Goal: Communication & Community: Answer question/provide support

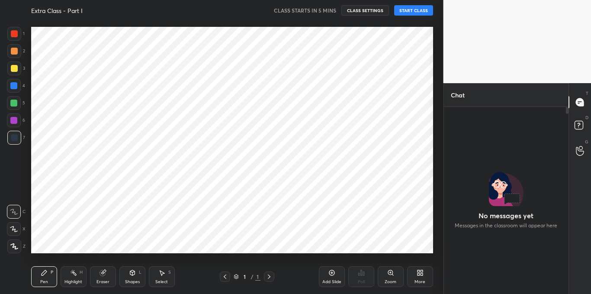
scroll to position [91, 122]
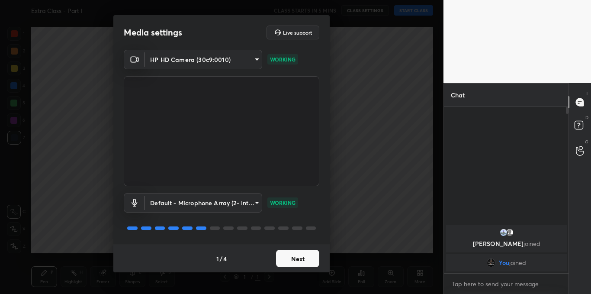
click at [291, 255] on button "Next" at bounding box center [297, 257] width 43 height 17
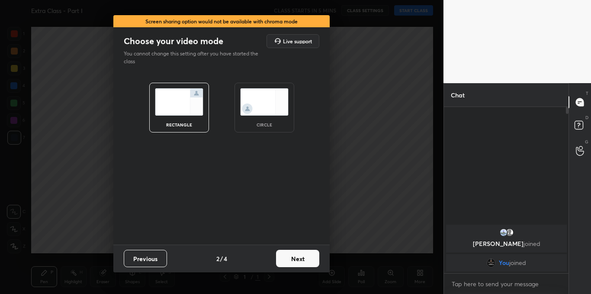
click at [291, 255] on button "Next" at bounding box center [297, 257] width 43 height 17
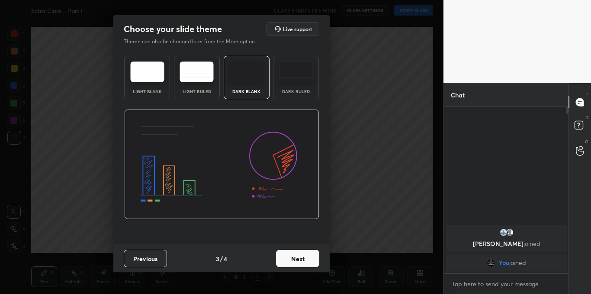
click at [291, 255] on button "Next" at bounding box center [297, 257] width 43 height 17
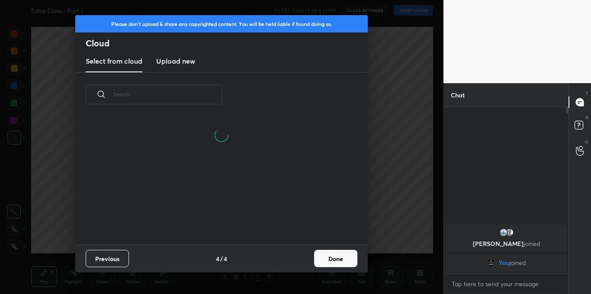
scroll to position [128, 278]
click at [179, 57] on h3 "Upload new" at bounding box center [175, 61] width 39 height 10
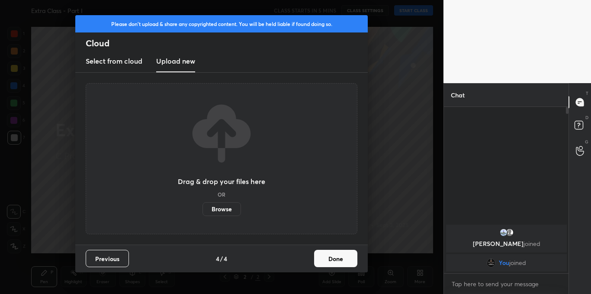
click at [212, 206] on label "Browse" at bounding box center [221, 209] width 38 height 14
click at [202, 206] on input "Browse" at bounding box center [202, 209] width 0 height 14
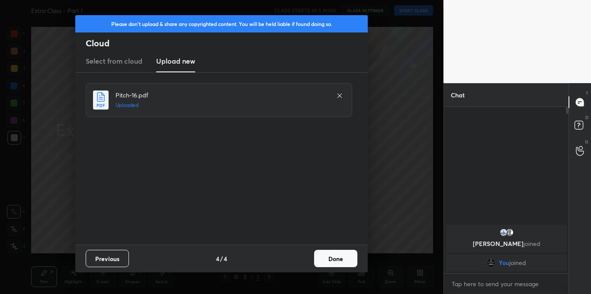
click at [318, 250] on button "Done" at bounding box center [335, 257] width 43 height 17
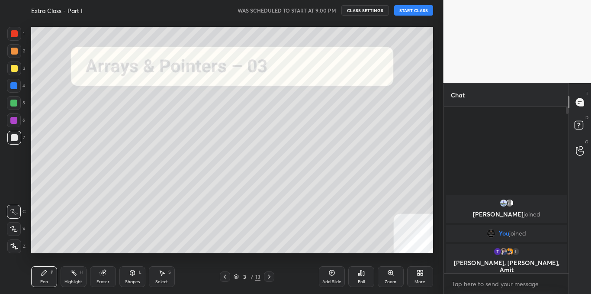
click at [422, 11] on button "START CLASS" at bounding box center [413, 10] width 39 height 10
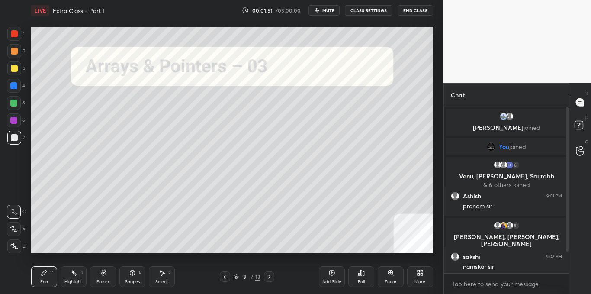
click at [568, 163] on div "T Messages (T) D Doubts (D) G Raise Hand (G)" at bounding box center [579, 188] width 22 height 211
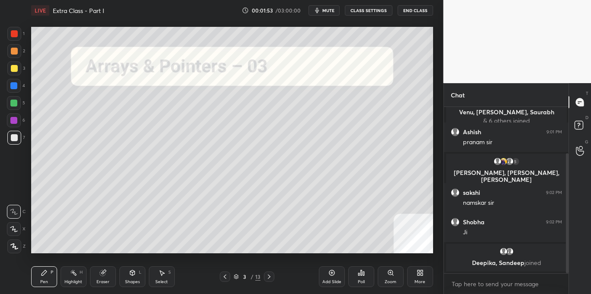
drag, startPoint x: 567, startPoint y: 159, endPoint x: 564, endPoint y: 191, distance: 32.2
click at [564, 191] on div at bounding box center [565, 190] width 5 height 166
click at [477, 278] on textarea at bounding box center [505, 284] width 111 height 14
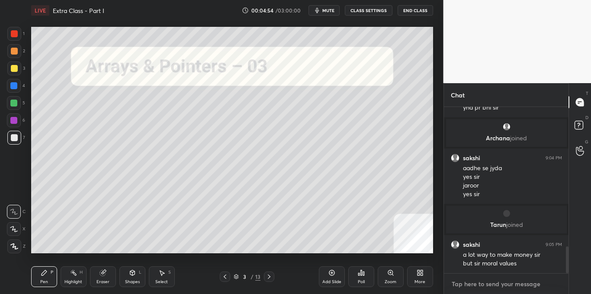
scroll to position [857, 0]
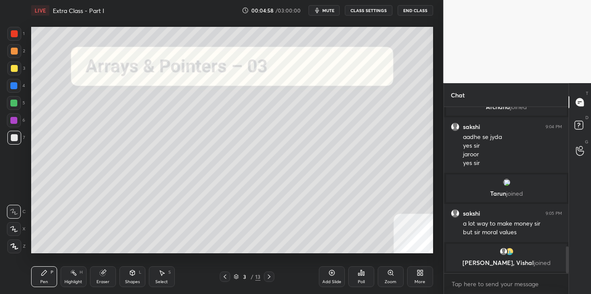
click at [270, 275] on icon at bounding box center [268, 276] width 7 height 7
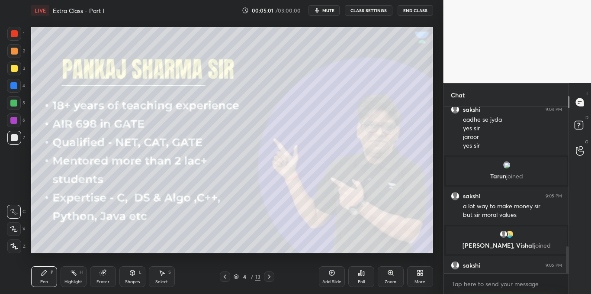
scroll to position [869, 0]
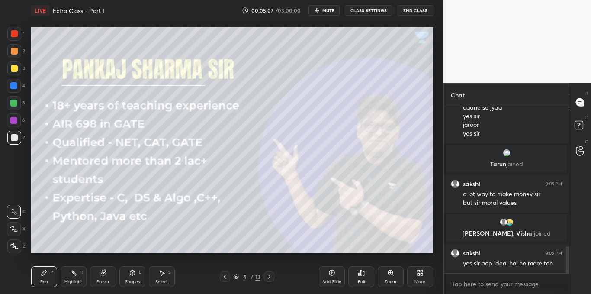
click at [270, 280] on div at bounding box center [269, 276] width 10 height 10
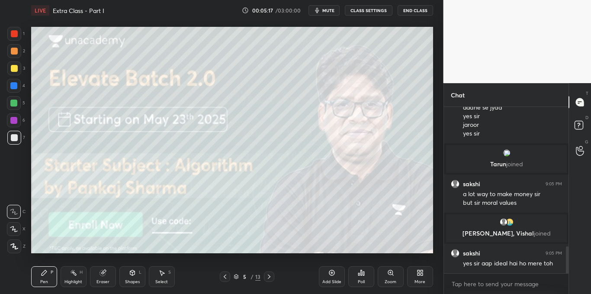
click at [268, 274] on icon at bounding box center [268, 276] width 7 height 7
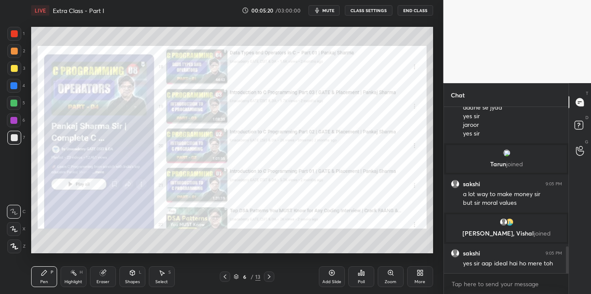
click at [269, 275] on icon at bounding box center [268, 276] width 7 height 7
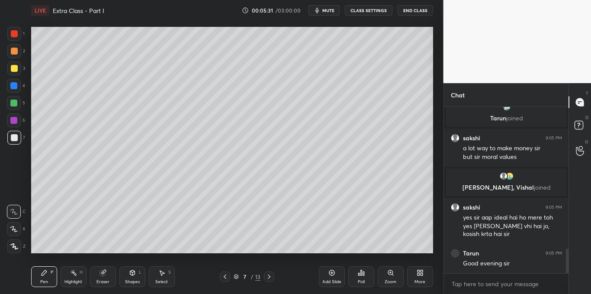
scroll to position [944, 0]
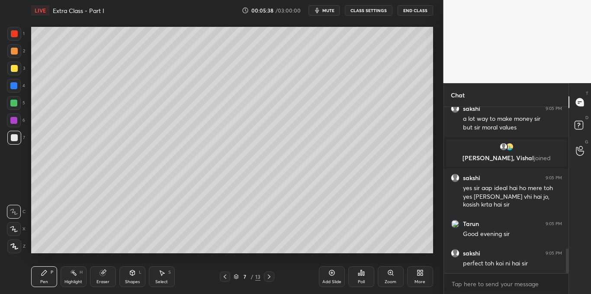
click at [16, 66] on div at bounding box center [14, 68] width 7 height 7
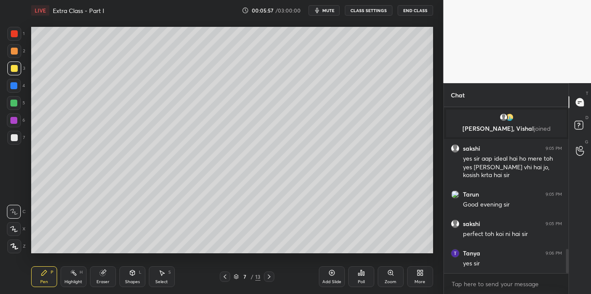
click at [134, 273] on icon at bounding box center [132, 272] width 5 height 5
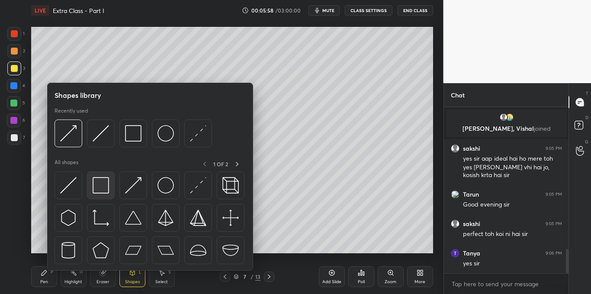
click at [107, 186] on img at bounding box center [101, 185] width 16 height 16
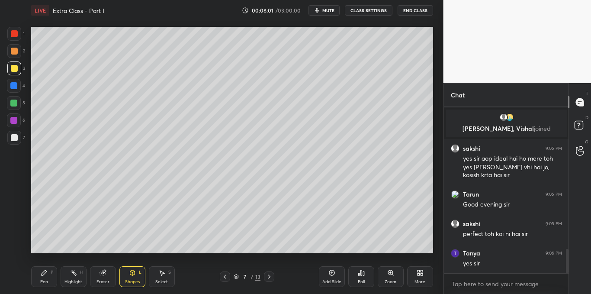
click at [136, 279] on div "Shapes" at bounding box center [132, 281] width 15 height 4
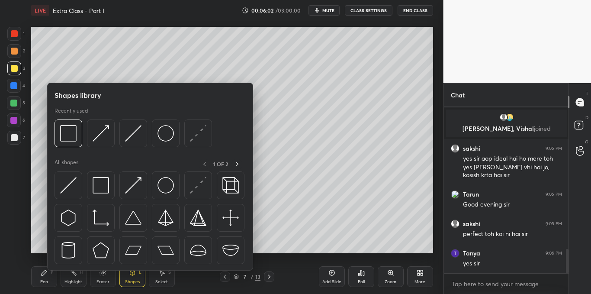
click at [65, 182] on img at bounding box center [68, 185] width 16 height 16
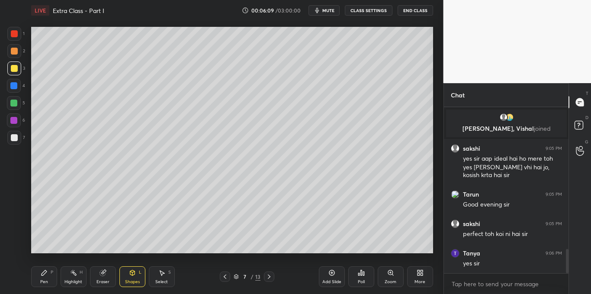
click at [131, 278] on div "Shapes L" at bounding box center [132, 276] width 26 height 21
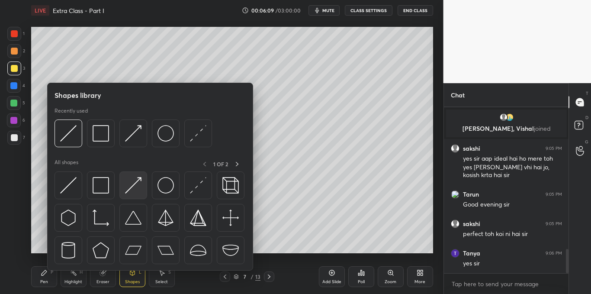
click at [133, 187] on img at bounding box center [133, 185] width 16 height 16
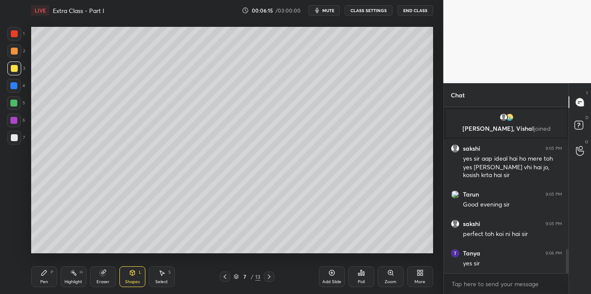
click at [45, 280] on div "Pen" at bounding box center [44, 281] width 8 height 4
click at [167, 272] on div "Select S" at bounding box center [162, 276] width 26 height 21
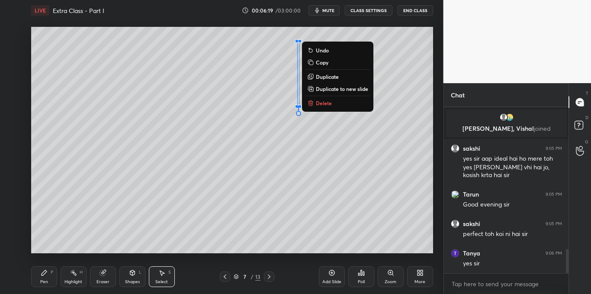
click at [325, 105] on p "Delete" at bounding box center [324, 102] width 16 height 7
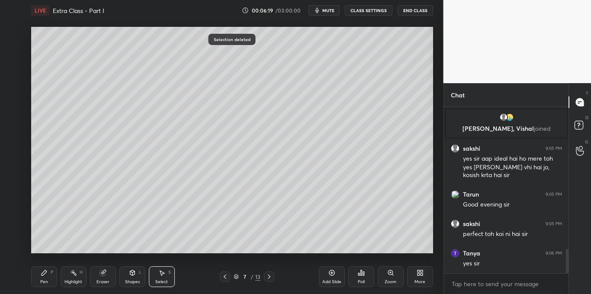
click at [50, 277] on div "Pen P" at bounding box center [44, 276] width 26 height 21
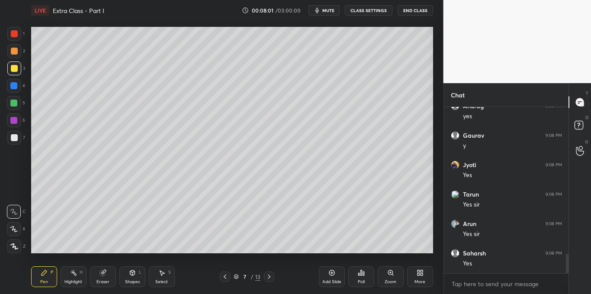
scroll to position [1275, 0]
click at [11, 87] on div at bounding box center [13, 85] width 7 height 7
click at [15, 70] on div at bounding box center [14, 68] width 7 height 7
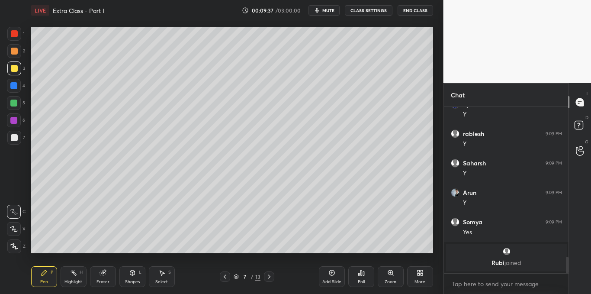
click at [14, 137] on div at bounding box center [14, 137] width 7 height 7
click at [13, 85] on div at bounding box center [13, 85] width 7 height 7
click at [15, 138] on div at bounding box center [14, 137] width 7 height 7
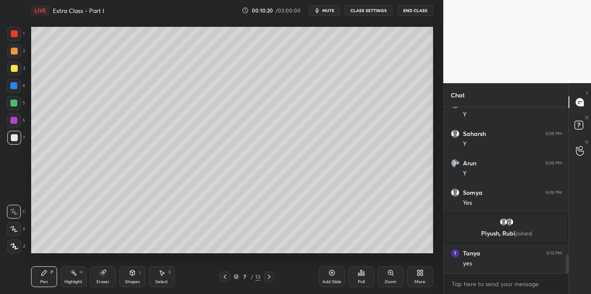
scroll to position [1333, 0]
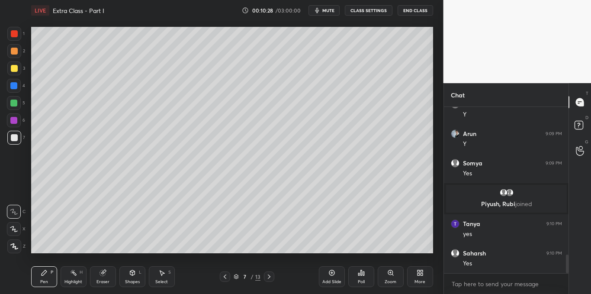
click at [138, 270] on div "Shapes L" at bounding box center [132, 276] width 26 height 21
click at [9, 63] on div at bounding box center [14, 68] width 14 height 14
click at [125, 275] on div "Shapes L" at bounding box center [132, 276] width 26 height 21
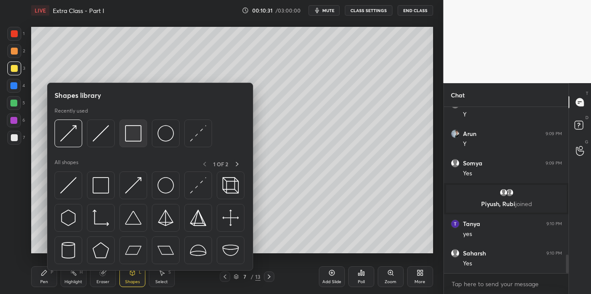
click at [135, 143] on div at bounding box center [133, 133] width 28 height 28
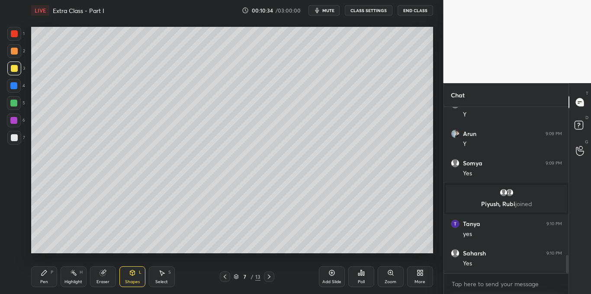
scroll to position [1363, 0]
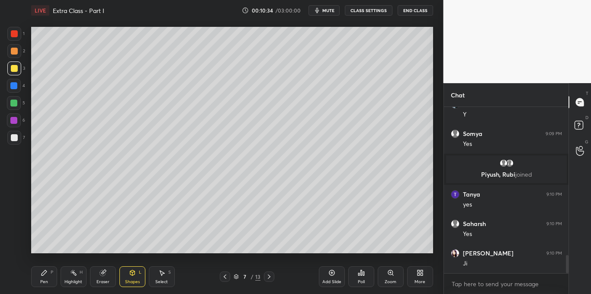
click at [45, 277] on div "Pen P" at bounding box center [44, 276] width 26 height 21
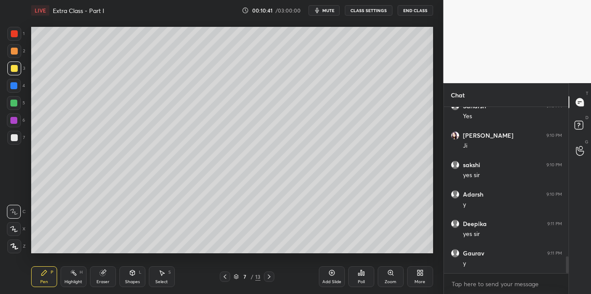
scroll to position [1510, 0]
click at [161, 275] on icon at bounding box center [161, 272] width 7 height 7
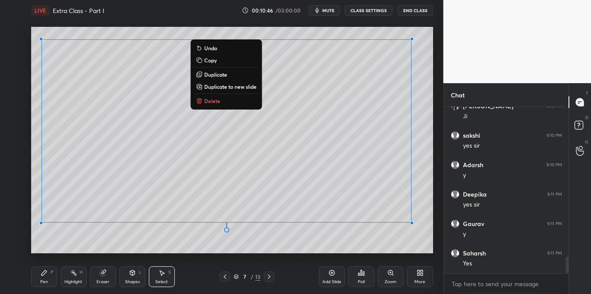
click at [215, 60] on p "Copy" at bounding box center [210, 60] width 13 height 7
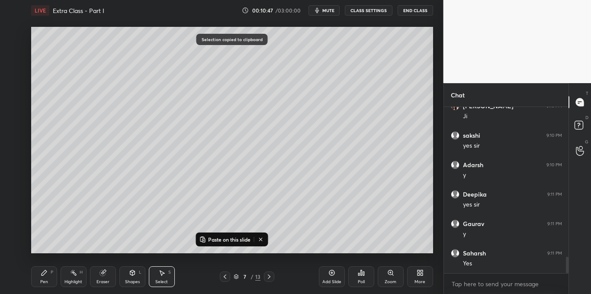
scroll to position [1539, 0]
click at [329, 279] on div "Add Slide" at bounding box center [331, 281] width 19 height 4
click at [237, 241] on p "Paste on this slide" at bounding box center [229, 239] width 42 height 7
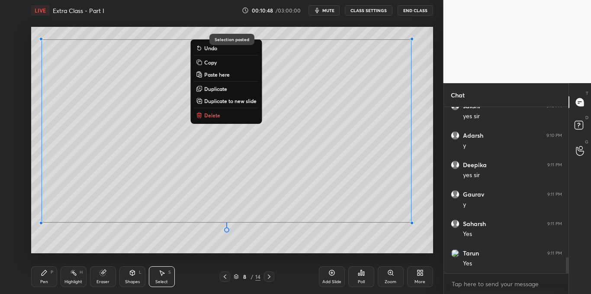
scroll to position [1568, 0]
click at [230, 249] on div "0 ° Undo Copy Paste here Duplicate Duplicate to new slide Delete" at bounding box center [232, 140] width 402 height 226
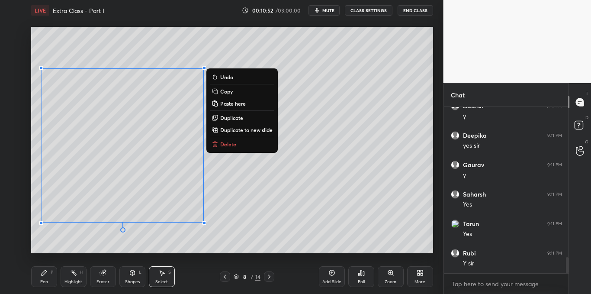
click at [231, 144] on p "Delete" at bounding box center [228, 143] width 16 height 7
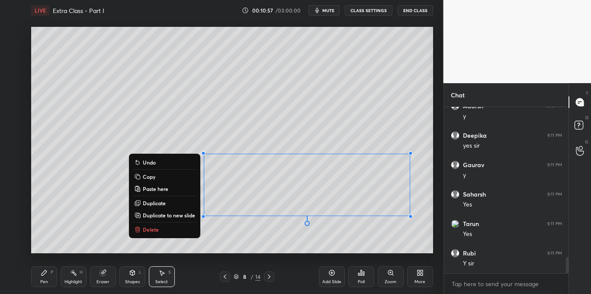
click at [168, 227] on button "Delete" at bounding box center [164, 229] width 64 height 10
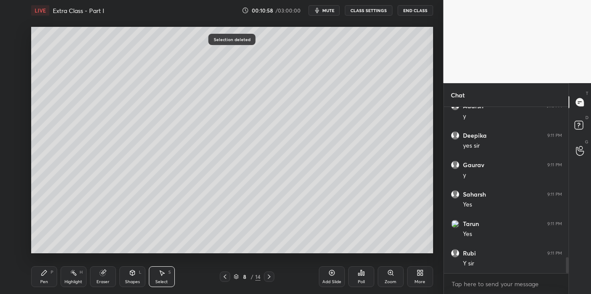
click at [45, 275] on icon at bounding box center [44, 272] width 7 height 7
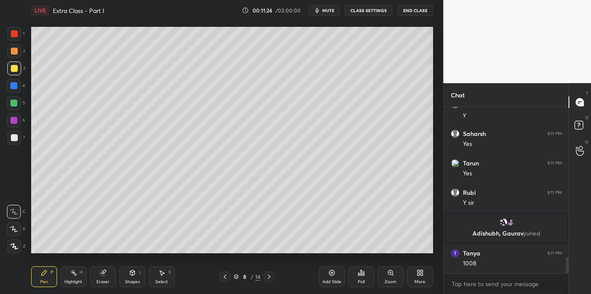
scroll to position [1571, 0]
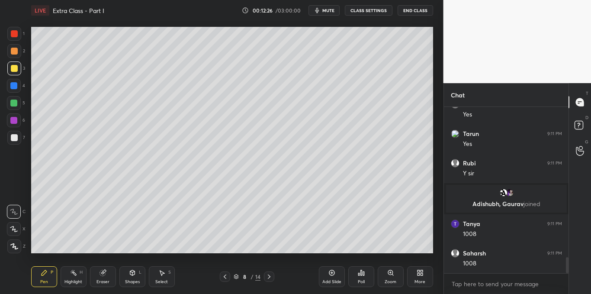
click at [10, 88] on div at bounding box center [13, 85] width 7 height 7
click at [17, 143] on div at bounding box center [14, 138] width 14 height 14
click at [161, 276] on div "Select S" at bounding box center [162, 276] width 26 height 21
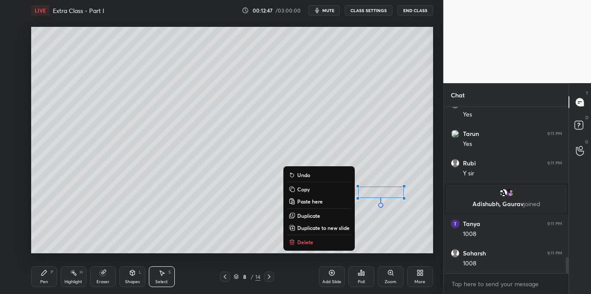
click at [340, 247] on div "0 ° Undo Copy Paste here Duplicate Duplicate to new slide Delete" at bounding box center [232, 140] width 402 height 226
click at [315, 241] on button "Delete" at bounding box center [319, 241] width 64 height 10
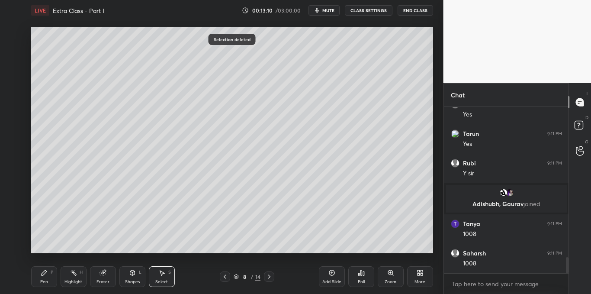
click at [48, 278] on div "Pen P" at bounding box center [44, 276] width 26 height 21
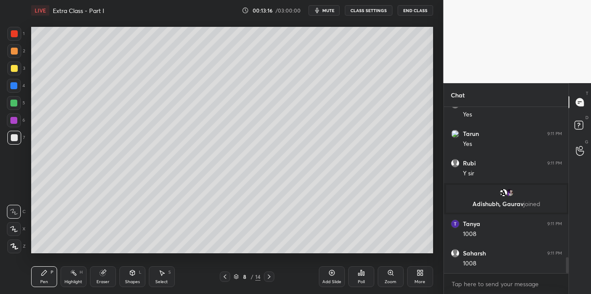
click at [133, 275] on icon at bounding box center [132, 272] width 5 height 5
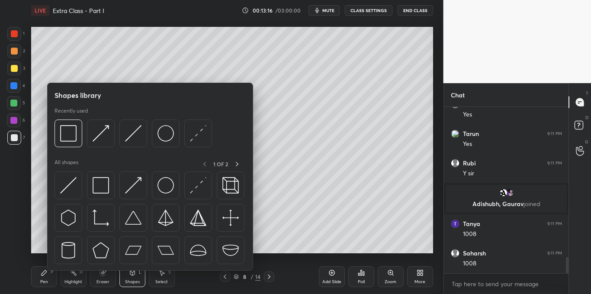
click at [105, 188] on img at bounding box center [101, 185] width 16 height 16
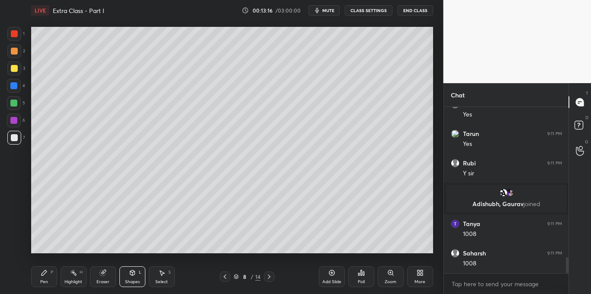
scroll to position [1602, 0]
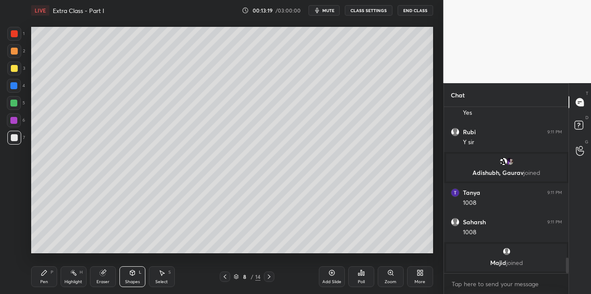
click at [45, 278] on div "Pen P" at bounding box center [44, 276] width 26 height 21
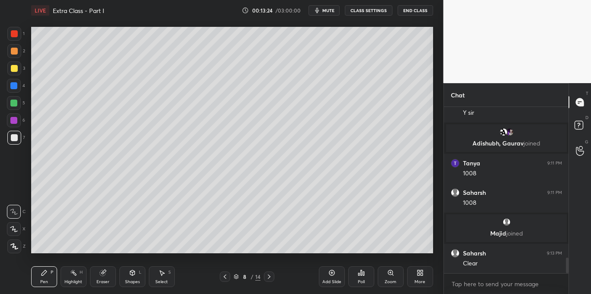
click at [331, 272] on icon at bounding box center [331, 272] width 7 height 7
click at [11, 69] on div at bounding box center [14, 68] width 7 height 7
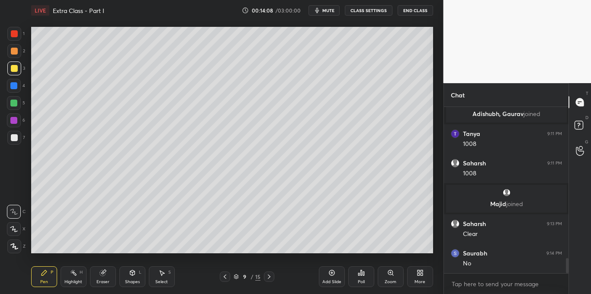
click at [227, 276] on icon at bounding box center [224, 276] width 7 height 7
click at [163, 275] on icon at bounding box center [161, 272] width 7 height 7
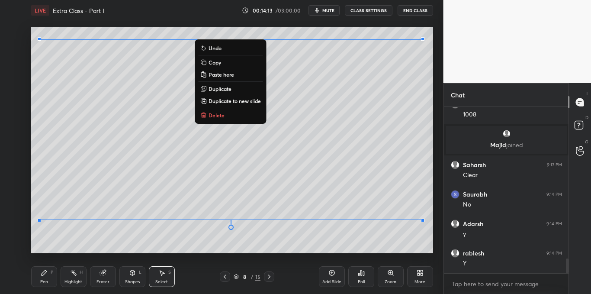
scroll to position [1718, 0]
click at [214, 61] on p "Copy" at bounding box center [214, 62] width 13 height 7
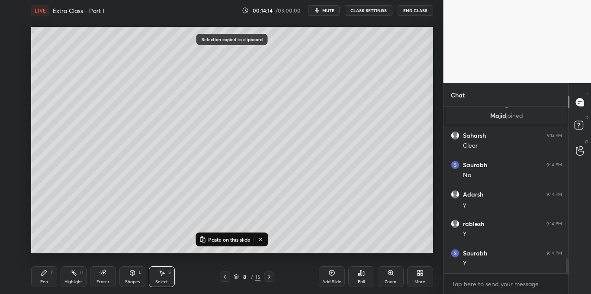
click at [272, 278] on icon at bounding box center [268, 276] width 7 height 7
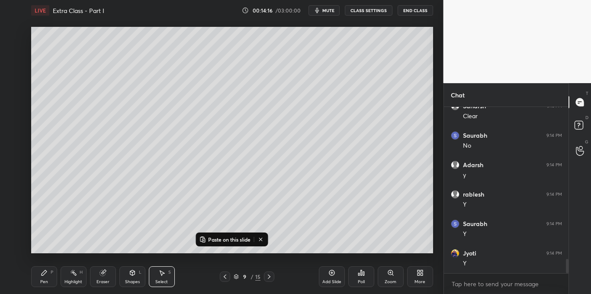
scroll to position [1777, 0]
click at [331, 275] on icon at bounding box center [331, 272] width 7 height 7
click at [233, 240] on p "Paste on this slide" at bounding box center [229, 239] width 42 height 7
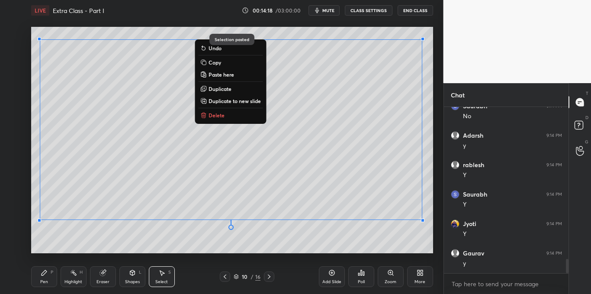
click at [225, 247] on div "0 ° Undo Copy Paste here Duplicate Duplicate to new slide Delete" at bounding box center [232, 140] width 402 height 226
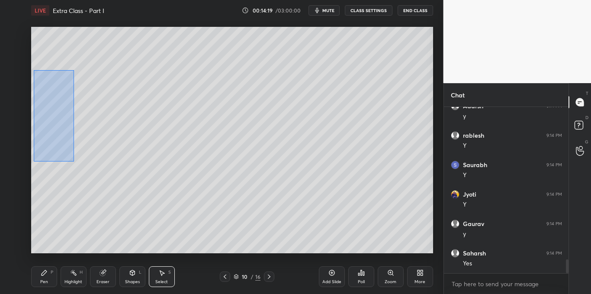
scroll to position [1836, 0]
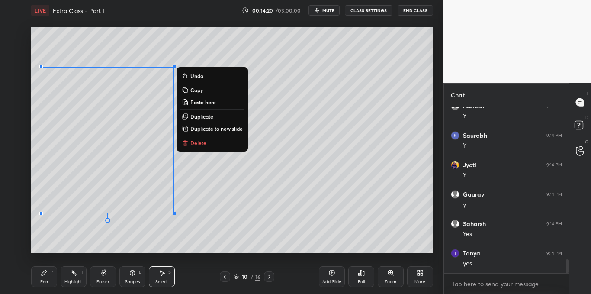
click at [209, 147] on button "Delete" at bounding box center [212, 142] width 64 height 10
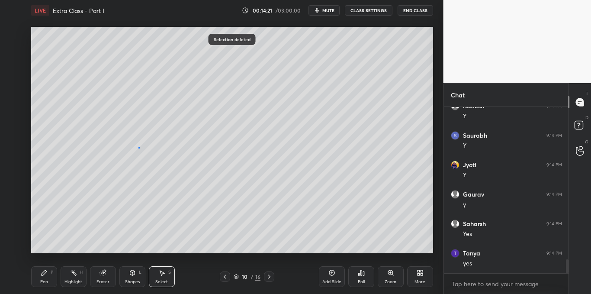
scroll to position [1865, 0]
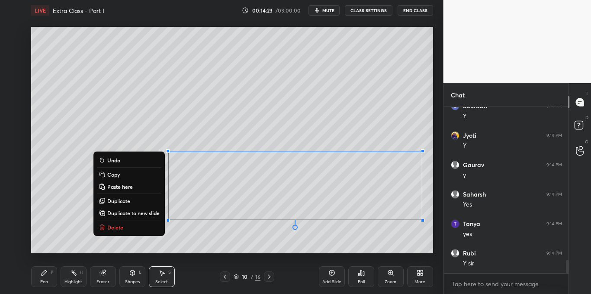
click at [134, 228] on button "Delete" at bounding box center [129, 227] width 64 height 10
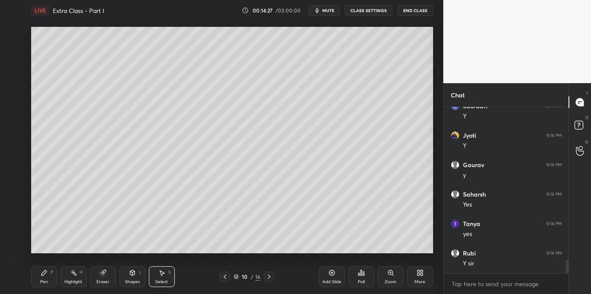
click at [45, 275] on icon at bounding box center [44, 272] width 7 height 7
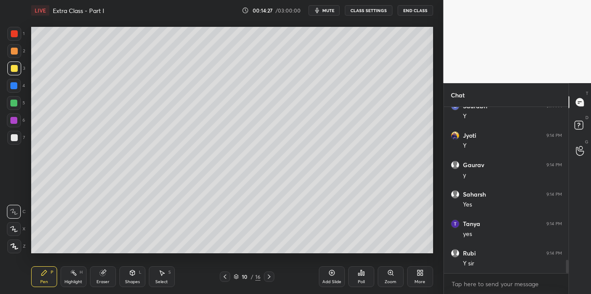
scroll to position [1894, 0]
click at [160, 278] on div "Select S" at bounding box center [162, 276] width 26 height 21
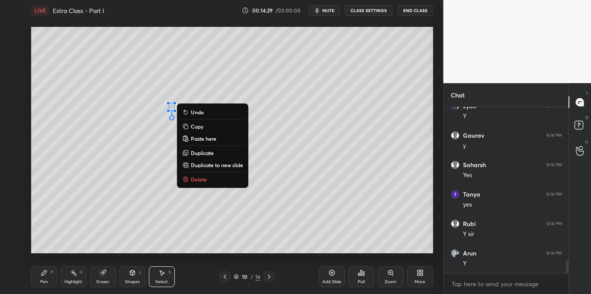
click at [196, 180] on p "Delete" at bounding box center [199, 179] width 16 height 7
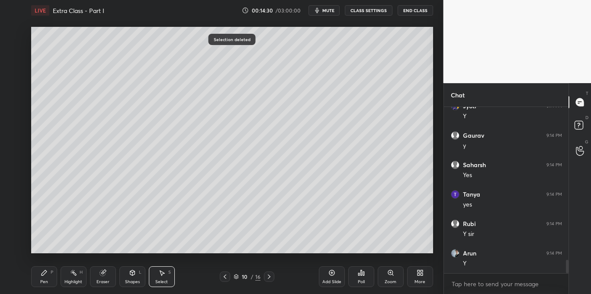
click at [51, 274] on div "P" at bounding box center [52, 272] width 3 height 4
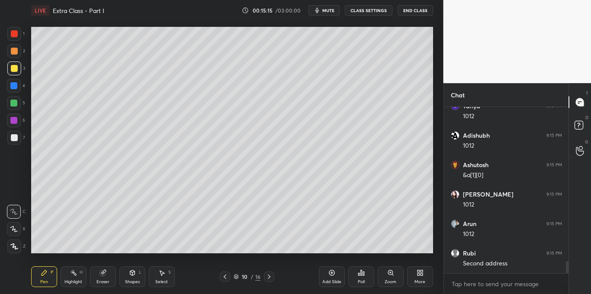
scroll to position [2100, 0]
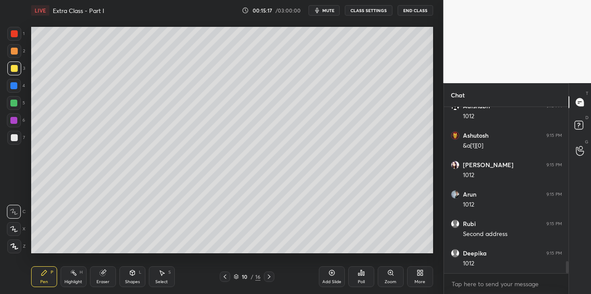
click at [11, 144] on div at bounding box center [14, 138] width 14 height 14
click at [13, 70] on div at bounding box center [14, 68] width 7 height 7
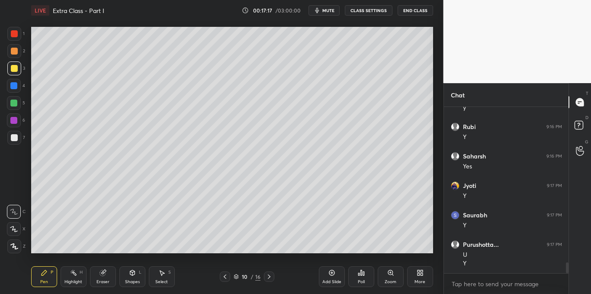
click at [11, 140] on div at bounding box center [14, 137] width 7 height 7
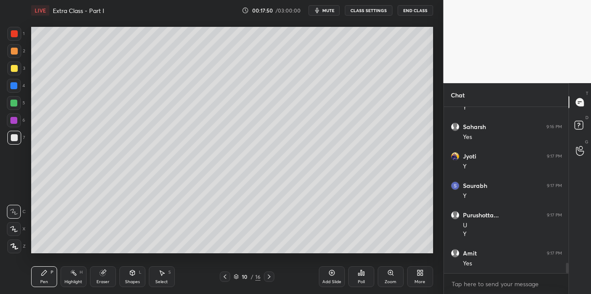
click at [10, 69] on div at bounding box center [14, 68] width 14 height 14
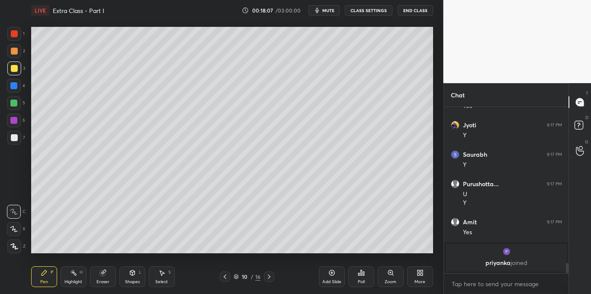
click at [131, 272] on icon at bounding box center [132, 272] width 5 height 5
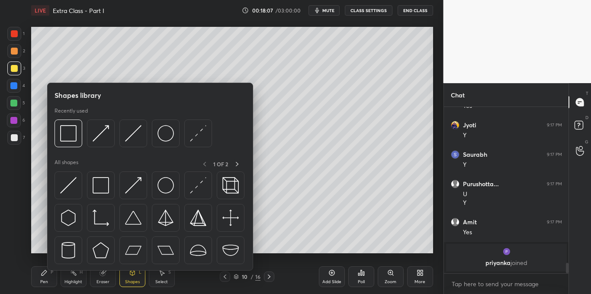
click at [14, 136] on div at bounding box center [14, 137] width 7 height 7
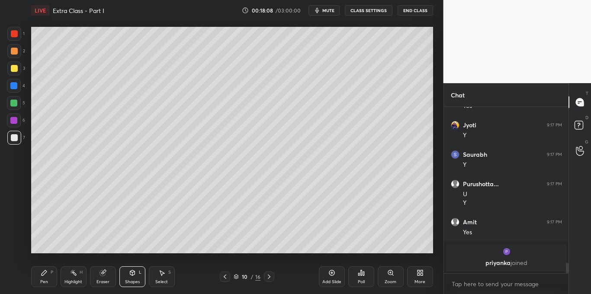
click at [131, 274] on icon at bounding box center [132, 272] width 5 height 5
click at [48, 279] on div "Pen" at bounding box center [44, 281] width 8 height 4
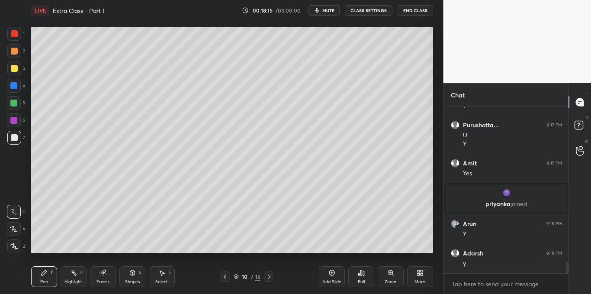
scroll to position [2351, 0]
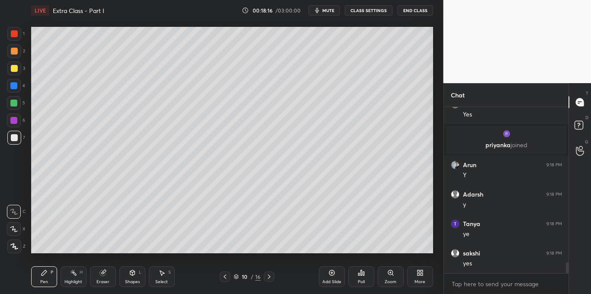
click at [162, 274] on icon at bounding box center [162, 272] width 5 height 5
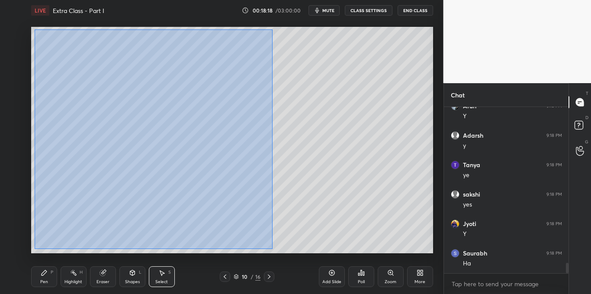
scroll to position [2439, 0]
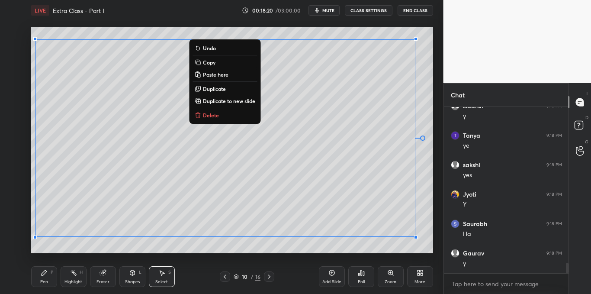
click at [210, 61] on p "Copy" at bounding box center [209, 62] width 13 height 7
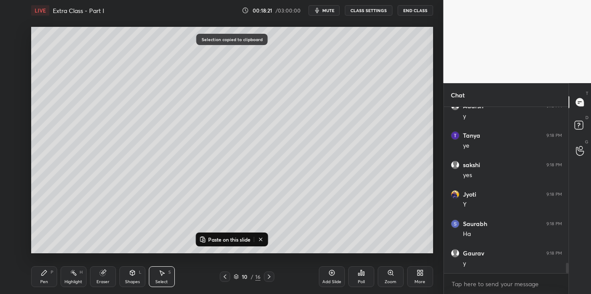
click at [330, 273] on icon at bounding box center [331, 272] width 7 height 7
click at [231, 242] on p "Paste on this slide" at bounding box center [229, 239] width 42 height 7
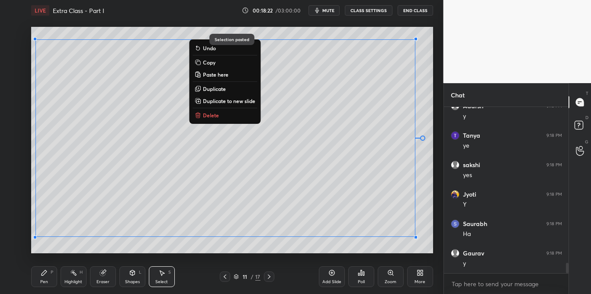
click at [225, 252] on div "0 ° Undo Copy Paste here Duplicate Duplicate to new slide Delete" at bounding box center [232, 140] width 402 height 226
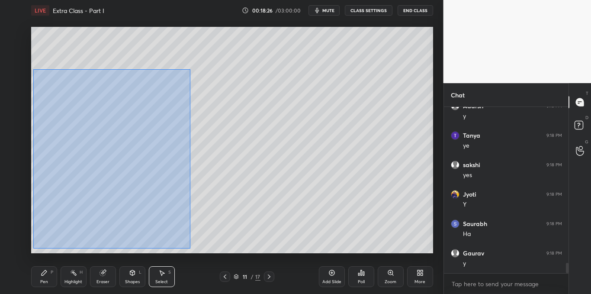
scroll to position [2468, 0]
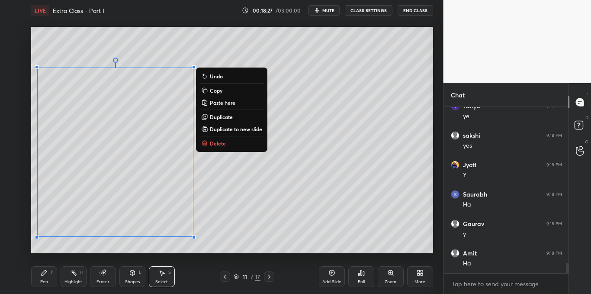
click at [225, 145] on p "Delete" at bounding box center [218, 143] width 16 height 7
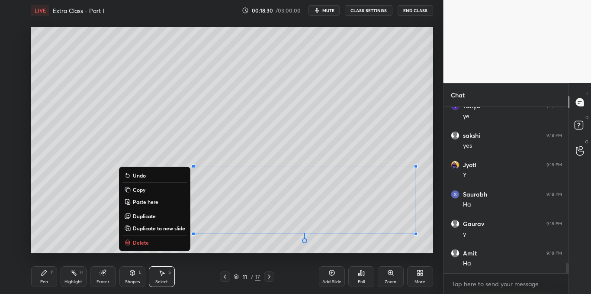
click at [162, 243] on button "Delete" at bounding box center [154, 242] width 64 height 10
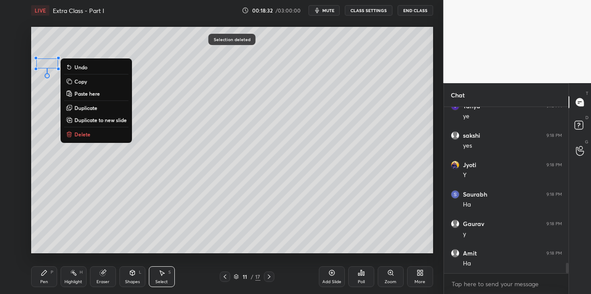
click at [82, 134] on p "Delete" at bounding box center [82, 134] width 16 height 7
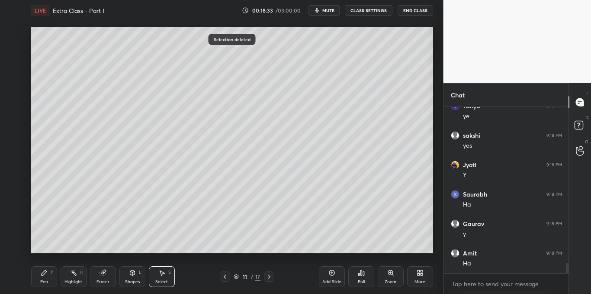
click at [43, 277] on div "Pen P" at bounding box center [44, 276] width 26 height 21
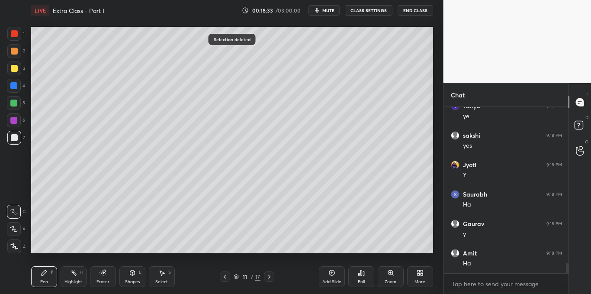
scroll to position [2498, 0]
click at [16, 70] on div at bounding box center [14, 68] width 7 height 7
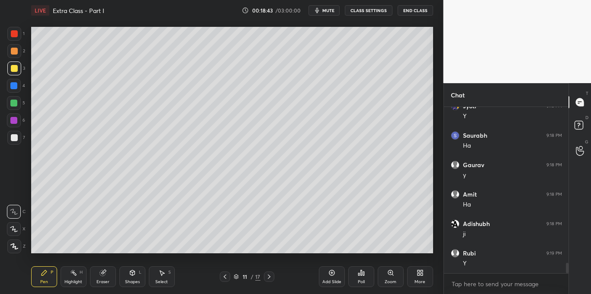
scroll to position [2557, 0]
click at [225, 275] on icon at bounding box center [224, 276] width 7 height 7
click at [269, 276] on icon at bounding box center [269, 276] width 3 height 4
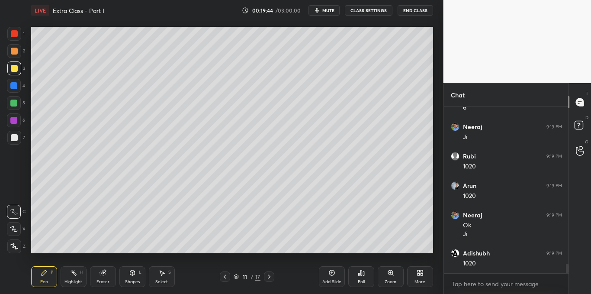
scroll to position [2771, 0]
click at [14, 137] on div at bounding box center [14, 137] width 7 height 7
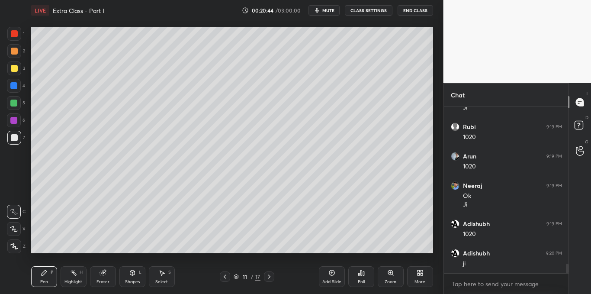
click at [13, 85] on div at bounding box center [13, 85] width 7 height 7
click at [16, 138] on div at bounding box center [14, 137] width 7 height 7
click at [14, 71] on div at bounding box center [14, 68] width 7 height 7
click at [136, 276] on div "Shapes L" at bounding box center [132, 276] width 26 height 21
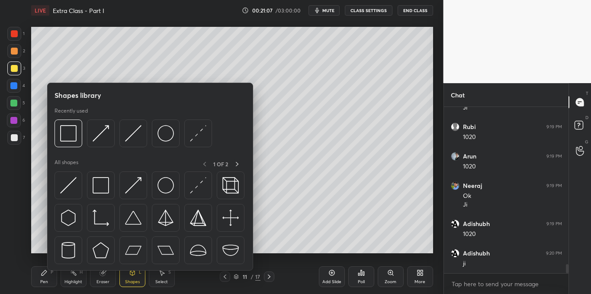
scroll to position [2802, 0]
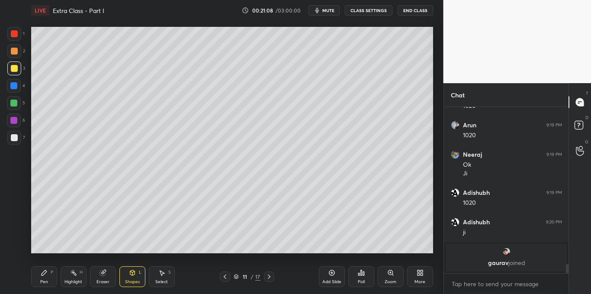
click at [16, 134] on div at bounding box center [14, 137] width 7 height 7
click at [43, 276] on div "Pen P" at bounding box center [44, 276] width 26 height 21
click at [228, 275] on icon at bounding box center [224, 276] width 7 height 7
click at [269, 279] on icon at bounding box center [268, 276] width 7 height 7
click at [327, 272] on div "Add Slide" at bounding box center [332, 276] width 26 height 21
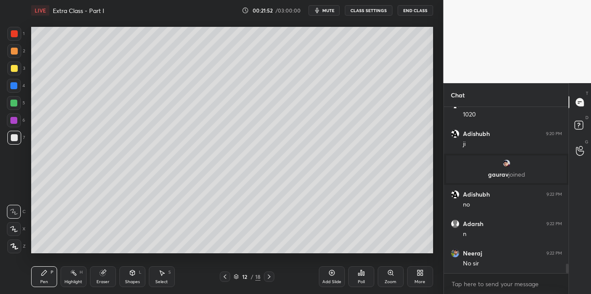
scroll to position [2753, 0]
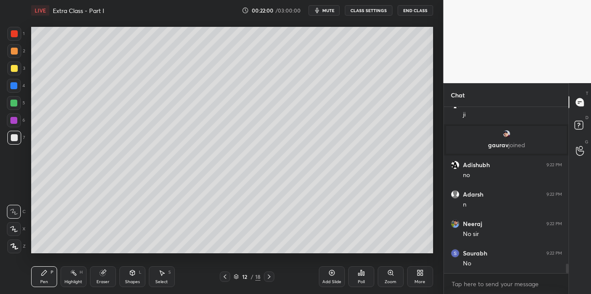
click at [136, 276] on div "Shapes L" at bounding box center [132, 276] width 26 height 21
click at [10, 62] on div at bounding box center [14, 68] width 14 height 14
click at [39, 275] on div "Pen P" at bounding box center [44, 276] width 26 height 21
click at [128, 282] on div "Shapes" at bounding box center [132, 281] width 15 height 4
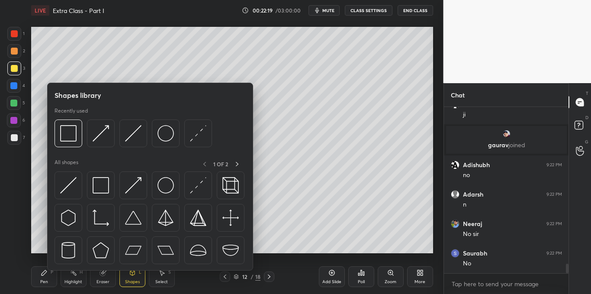
click at [76, 145] on div at bounding box center [68, 133] width 28 height 28
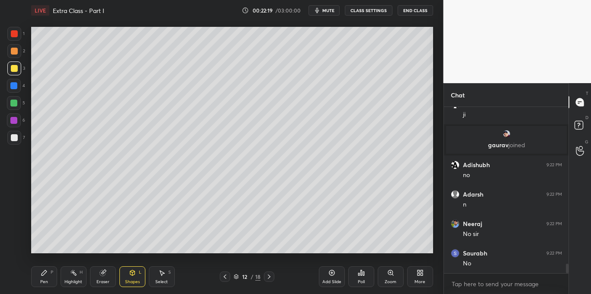
click at [18, 138] on div at bounding box center [14, 138] width 14 height 14
click at [48, 273] on div "Pen P" at bounding box center [44, 276] width 26 height 21
click at [140, 276] on div "Shapes L" at bounding box center [132, 276] width 26 height 21
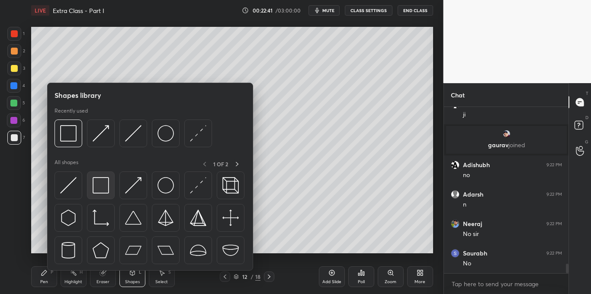
click at [102, 184] on img at bounding box center [101, 185] width 16 height 16
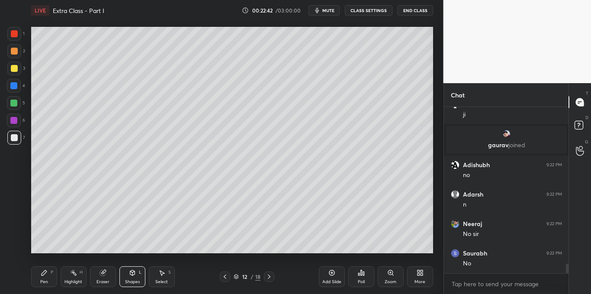
click at [19, 69] on div at bounding box center [14, 68] width 14 height 14
click at [49, 278] on div "Pen P" at bounding box center [44, 276] width 26 height 21
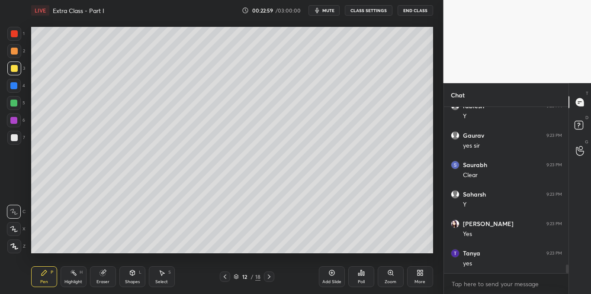
scroll to position [2988, 0]
click at [12, 140] on div at bounding box center [14, 137] width 7 height 7
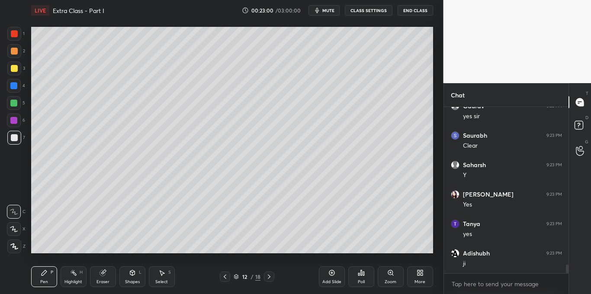
click at [329, 275] on icon at bounding box center [331, 272] width 7 height 7
click at [163, 277] on div "Select S" at bounding box center [162, 276] width 26 height 21
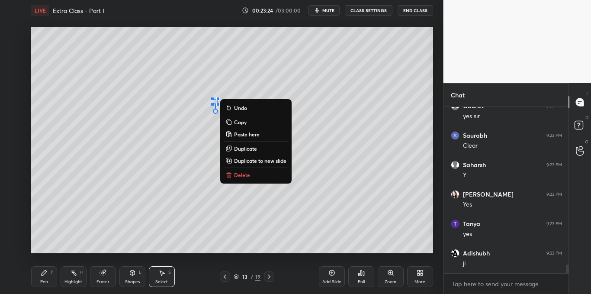
click at [240, 175] on p "Delete" at bounding box center [242, 174] width 16 height 7
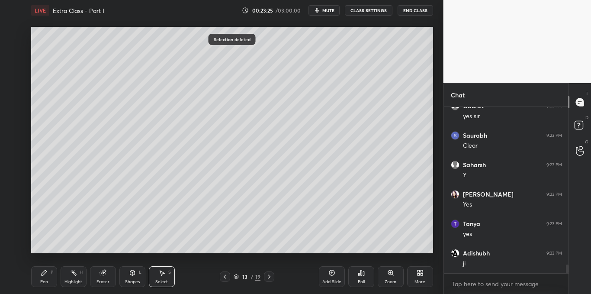
click at [133, 271] on icon at bounding box center [132, 272] width 5 height 5
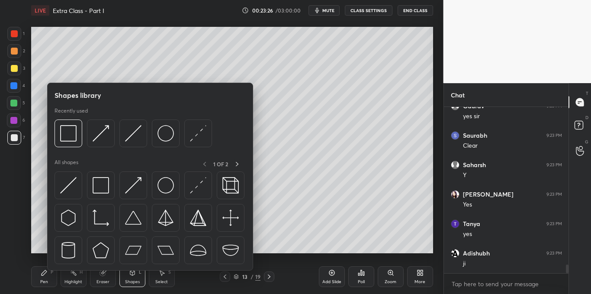
click at [13, 70] on div at bounding box center [14, 68] width 7 height 7
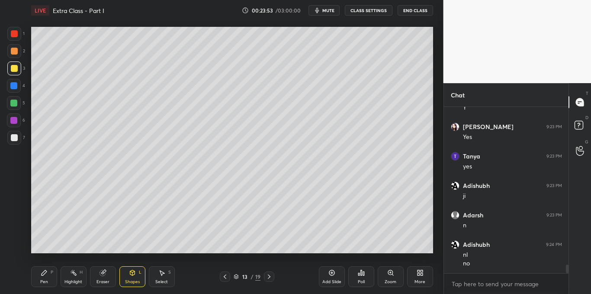
scroll to position [3085, 0]
click at [268, 278] on icon at bounding box center [269, 276] width 3 height 4
click at [45, 278] on div "Pen P" at bounding box center [44, 276] width 26 height 21
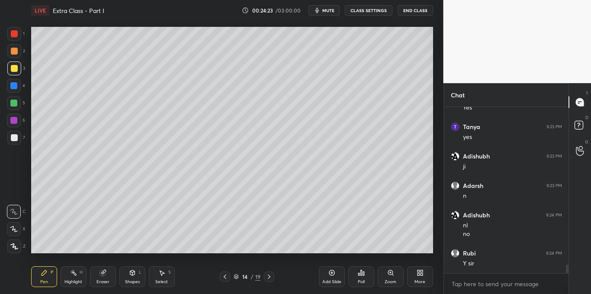
scroll to position [3116, 0]
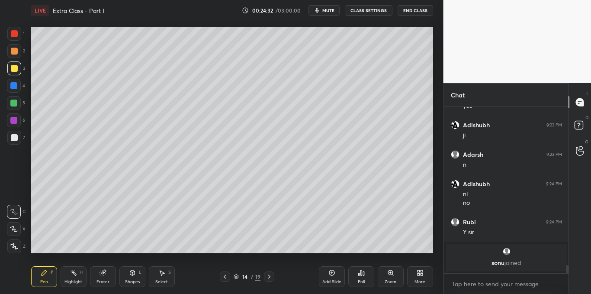
click at [132, 275] on icon at bounding box center [132, 273] width 0 height 3
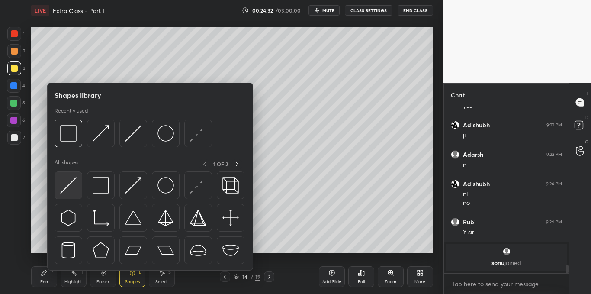
click at [76, 186] on img at bounding box center [68, 185] width 16 height 16
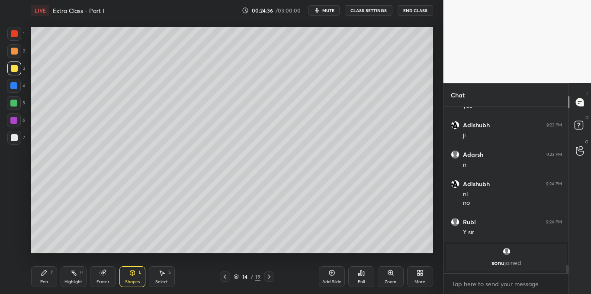
click at [40, 275] on div "Pen P" at bounding box center [44, 276] width 26 height 21
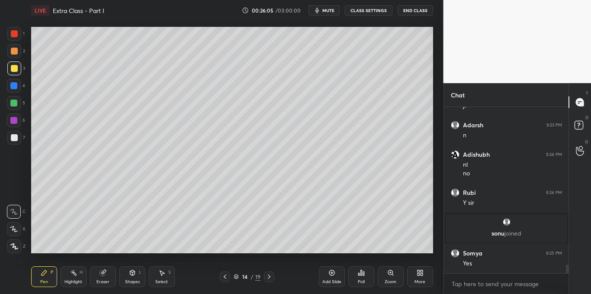
click at [333, 275] on icon at bounding box center [332, 273] width 6 height 6
click at [12, 142] on div at bounding box center [14, 138] width 14 height 14
click at [356, 273] on div "Poll" at bounding box center [361, 276] width 26 height 21
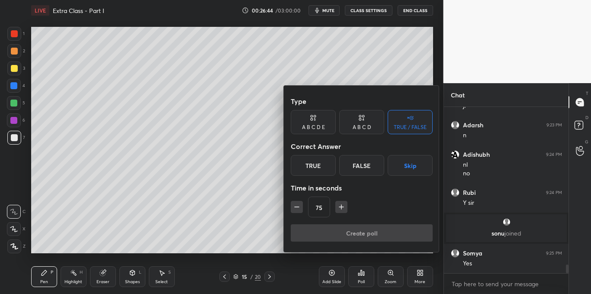
click at [313, 169] on div "True" at bounding box center [313, 165] width 45 height 21
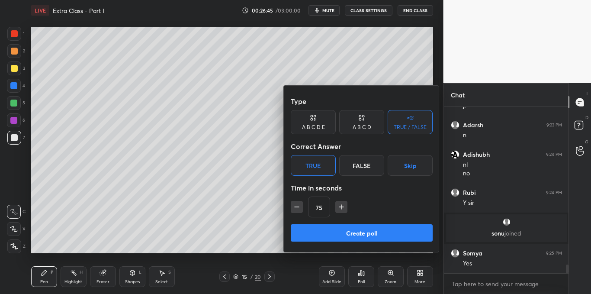
click at [354, 230] on button "Create poll" at bounding box center [362, 232] width 142 height 17
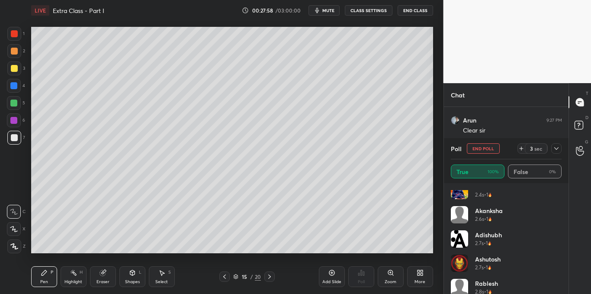
scroll to position [91, 0]
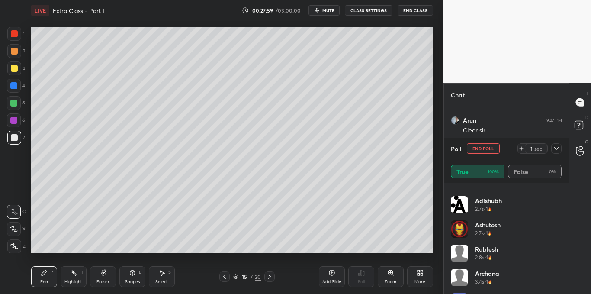
click at [562, 230] on div "Jyoti 2.4s • 1 [PERSON_NAME] 2.6s • 1 Adishubh 2.7s • 1 Ashutosh 2.7s • 1 rable…" at bounding box center [506, 238] width 125 height 111
click at [562, 236] on div "Jyoti 2.4s • 1 [PERSON_NAME] 2.6s • 1 Adishubh 2.7s • 1 Ashutosh 2.7s • 1 rable…" at bounding box center [506, 238] width 125 height 111
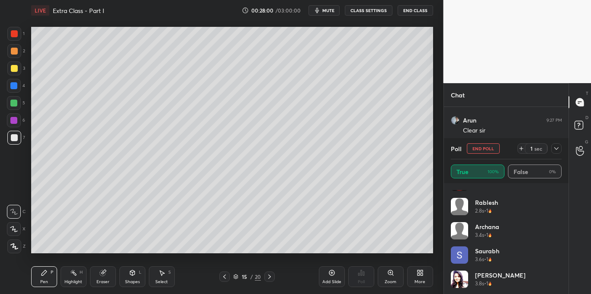
click at [559, 230] on div "[PERSON_NAME] 2.6s • 1 Adishubh 2.7s • 1 Ashutosh 2.7s • 1 rablesh 2.8s • 1 Arc…" at bounding box center [505, 242] width 111 height 104
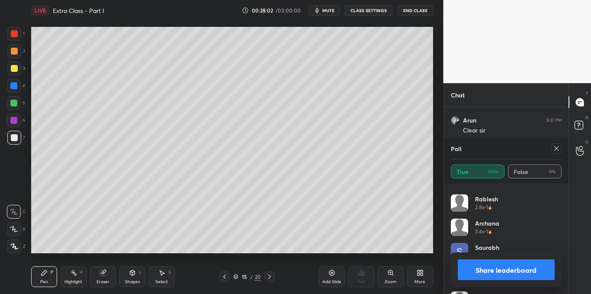
click at [556, 148] on icon at bounding box center [556, 148] width 4 height 4
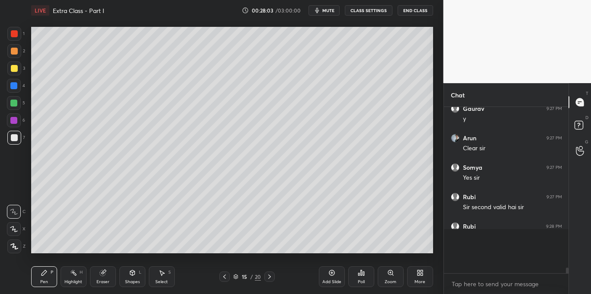
scroll to position [0, 0]
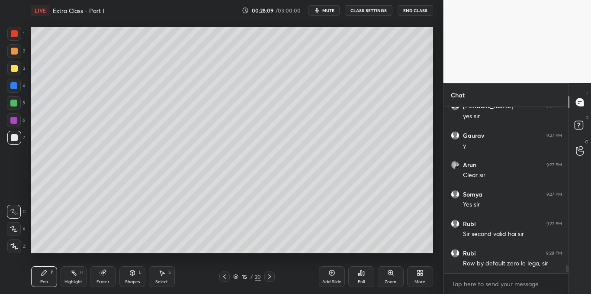
click at [19, 63] on div at bounding box center [14, 68] width 14 height 14
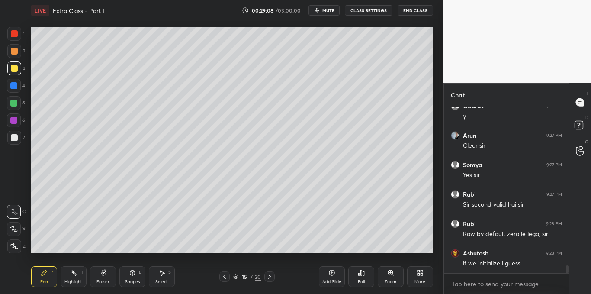
scroll to position [3365, 0]
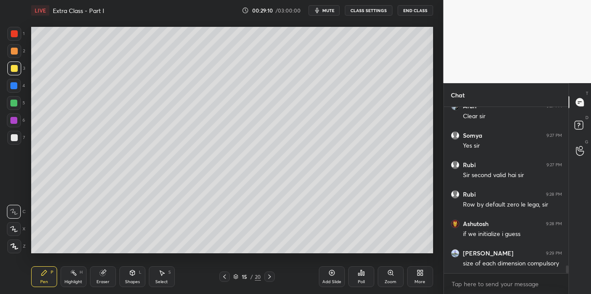
click at [419, 275] on icon at bounding box center [418, 274] width 2 height 2
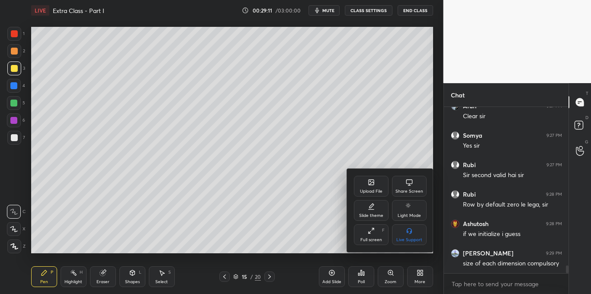
click at [409, 186] on div "Share Screen" at bounding box center [409, 186] width 35 height 21
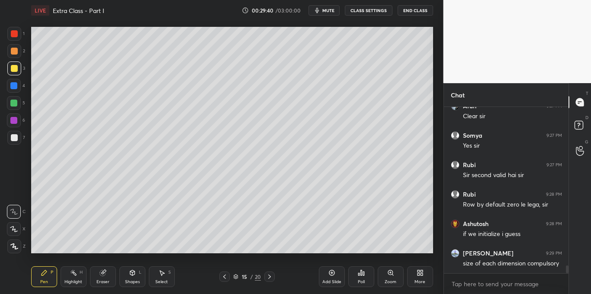
scroll to position [3394, 0]
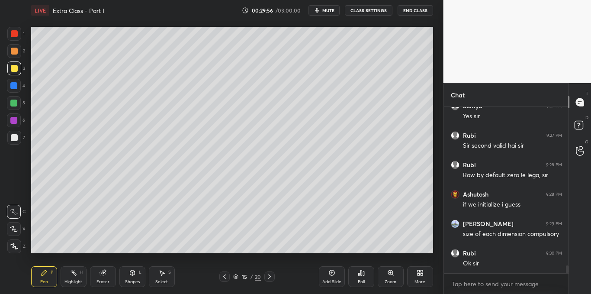
click at [15, 139] on div at bounding box center [14, 137] width 7 height 7
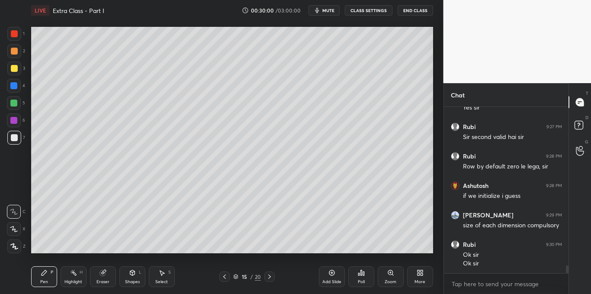
click at [223, 277] on icon at bounding box center [224, 276] width 3 height 4
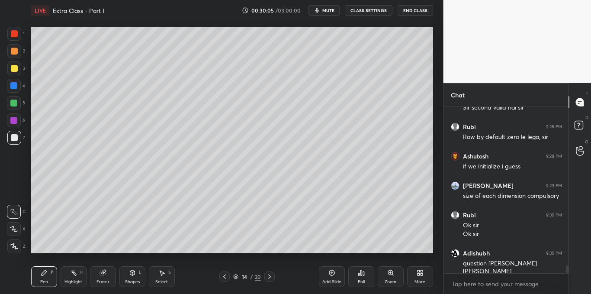
scroll to position [3462, 0]
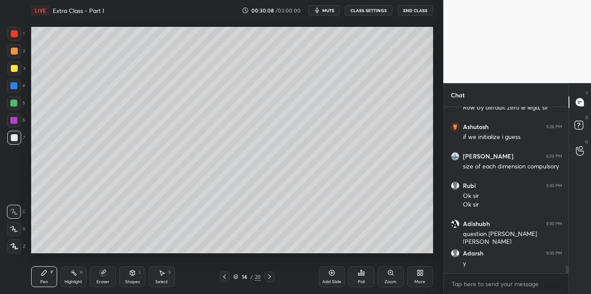
click at [268, 275] on icon at bounding box center [269, 276] width 3 height 4
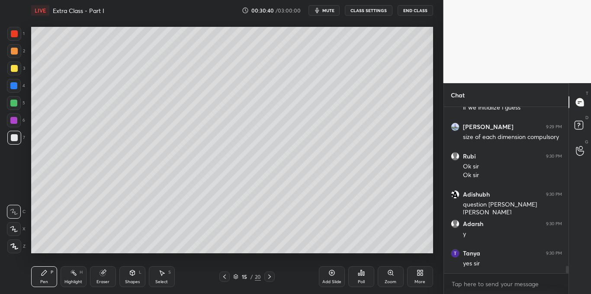
scroll to position [3521, 0]
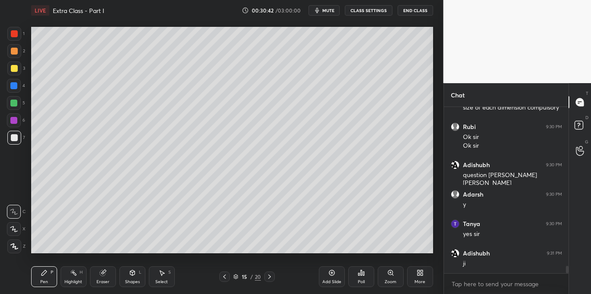
click at [327, 270] on div "Add Slide" at bounding box center [332, 276] width 26 height 21
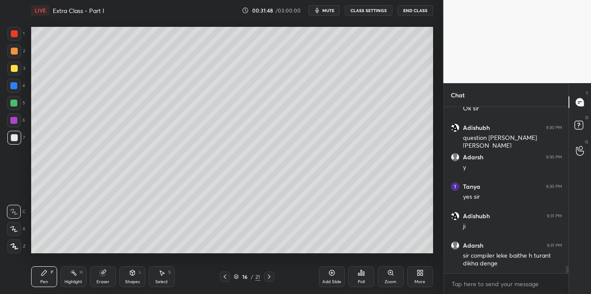
scroll to position [3587, 0]
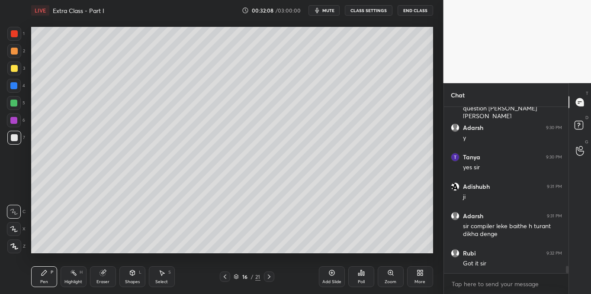
click at [330, 275] on icon at bounding box center [331, 272] width 7 height 7
click at [16, 68] on div at bounding box center [14, 68] width 7 height 7
click at [14, 136] on div at bounding box center [14, 137] width 7 height 7
click at [12, 69] on div at bounding box center [14, 68] width 7 height 7
click at [13, 136] on div at bounding box center [14, 137] width 7 height 7
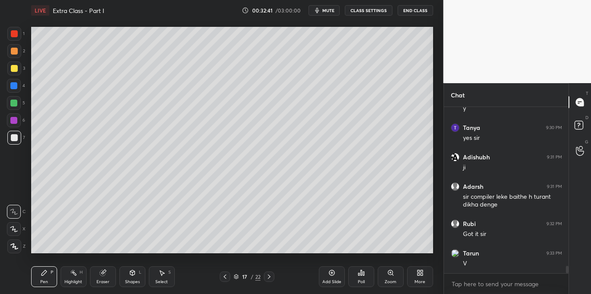
scroll to position [3646, 0]
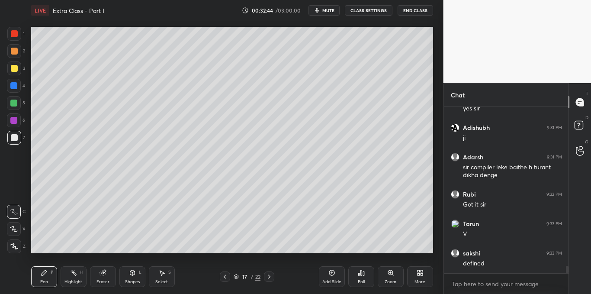
click at [14, 65] on div at bounding box center [14, 68] width 7 height 7
click at [15, 138] on div at bounding box center [14, 137] width 7 height 7
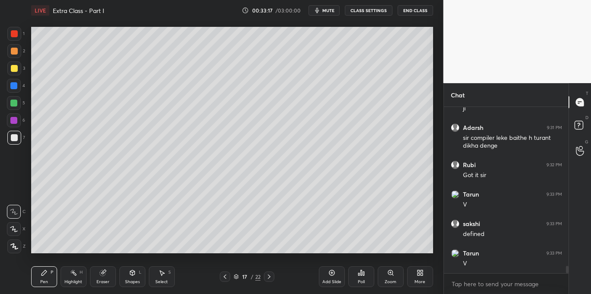
click at [16, 73] on div at bounding box center [14, 68] width 14 height 14
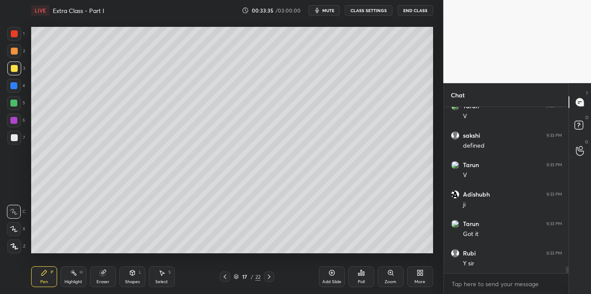
scroll to position [3793, 0]
click at [13, 135] on div at bounding box center [14, 137] width 7 height 7
click at [11, 70] on div at bounding box center [14, 68] width 7 height 7
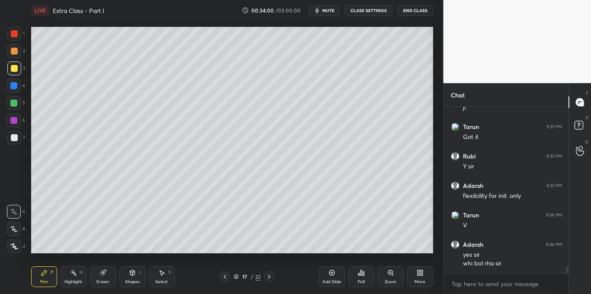
click at [163, 273] on icon at bounding box center [162, 272] width 5 height 5
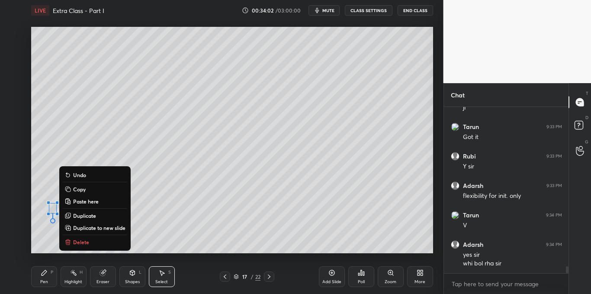
scroll to position [3869, 0]
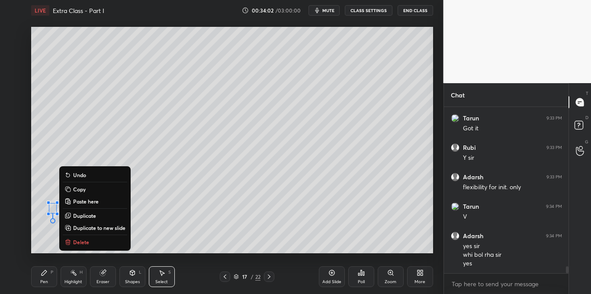
click at [90, 240] on button "Delete" at bounding box center [95, 241] width 64 height 10
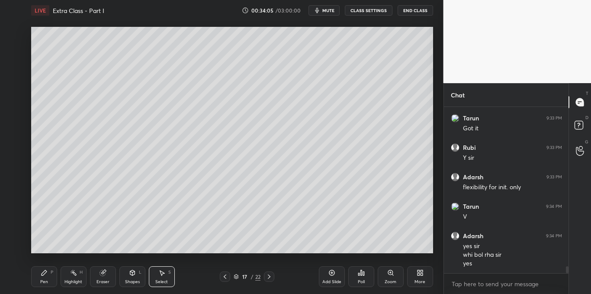
scroll to position [3898, 0]
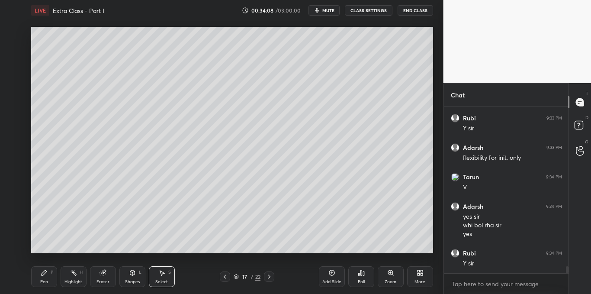
click at [329, 272] on icon at bounding box center [331, 272] width 7 height 7
click at [45, 277] on div "Pen P" at bounding box center [44, 276] width 26 height 21
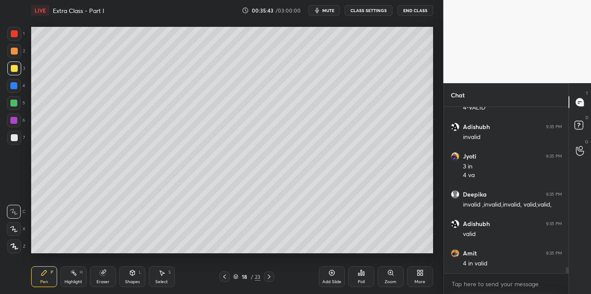
scroll to position [4562, 0]
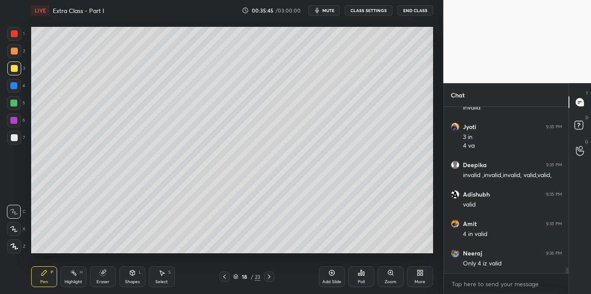
click at [15, 143] on div at bounding box center [14, 138] width 14 height 14
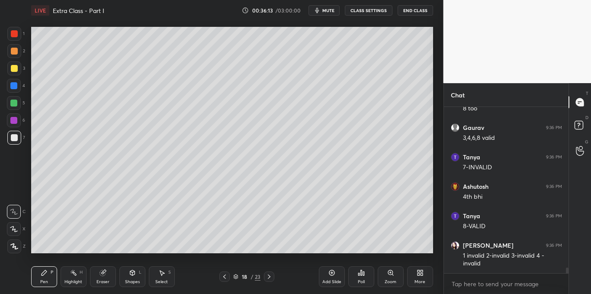
scroll to position [4952, 0]
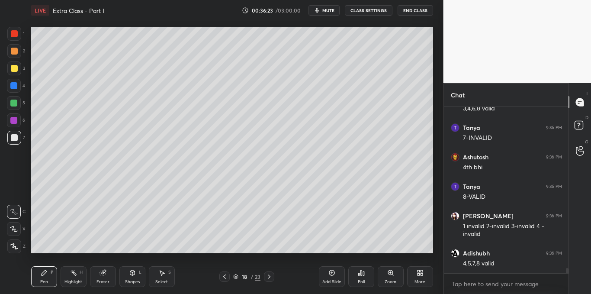
click at [15, 69] on div at bounding box center [14, 68] width 7 height 7
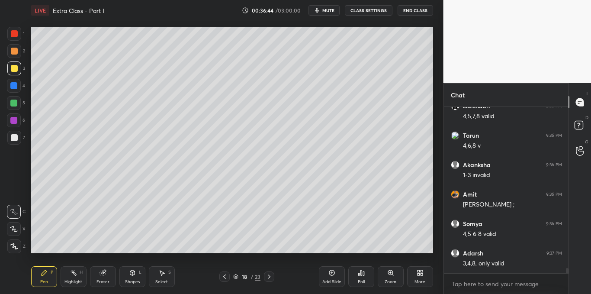
scroll to position [5129, 0]
click at [13, 138] on div at bounding box center [14, 137] width 7 height 7
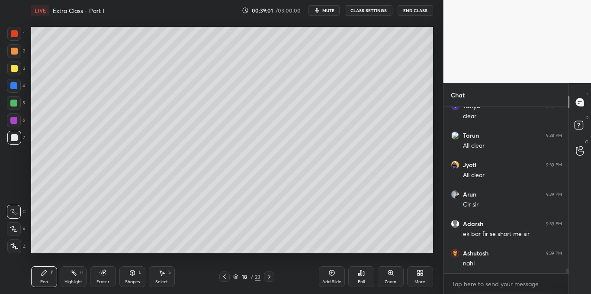
scroll to position [5632, 0]
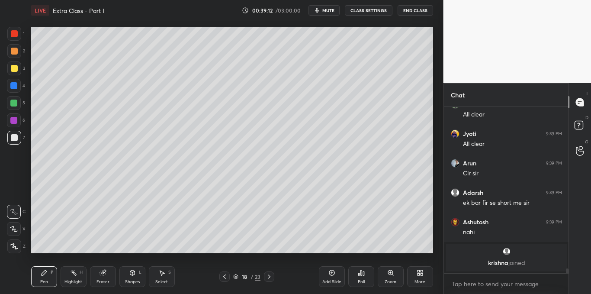
click at [335, 280] on div "Add Slide" at bounding box center [331, 281] width 19 height 4
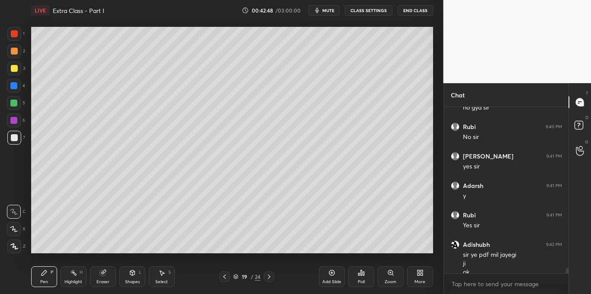
scroll to position [5131, 0]
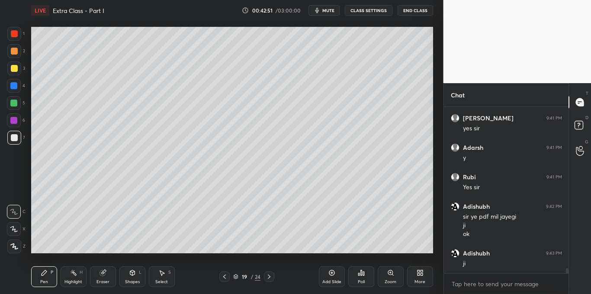
click at [417, 277] on div "More" at bounding box center [420, 276] width 26 height 21
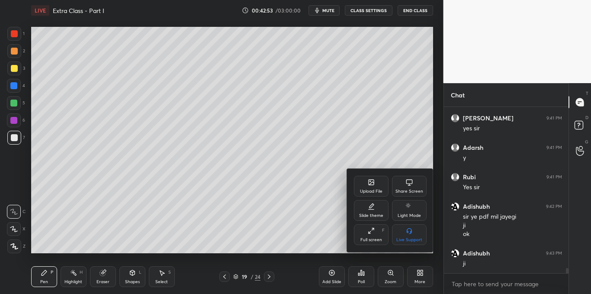
click at [415, 190] on div "Share Screen" at bounding box center [409, 191] width 28 height 4
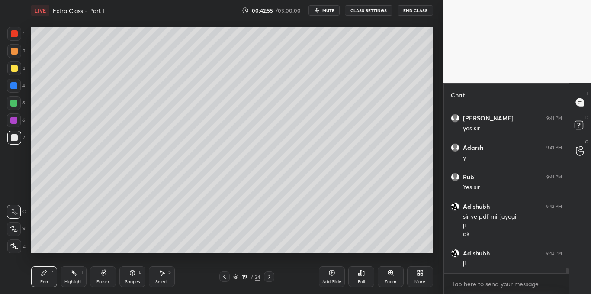
scroll to position [5161, 0]
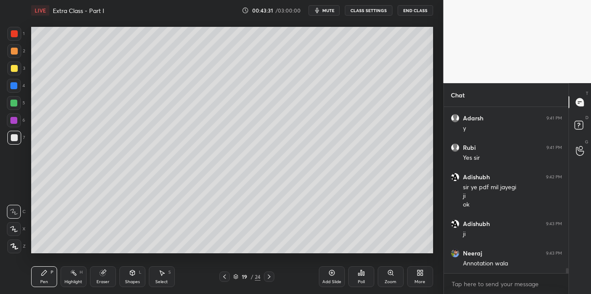
click at [270, 275] on icon at bounding box center [268, 276] width 7 height 7
click at [11, 66] on div at bounding box center [14, 68] width 7 height 7
click at [130, 268] on div "Shapes L" at bounding box center [132, 276] width 26 height 21
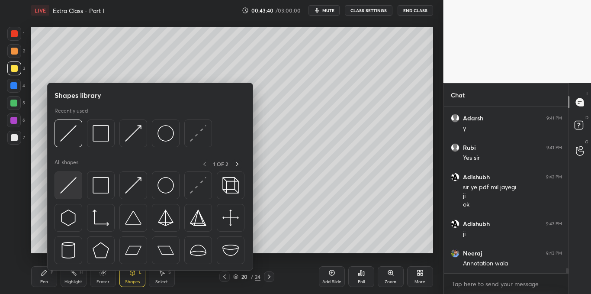
click at [62, 185] on img at bounding box center [68, 185] width 16 height 16
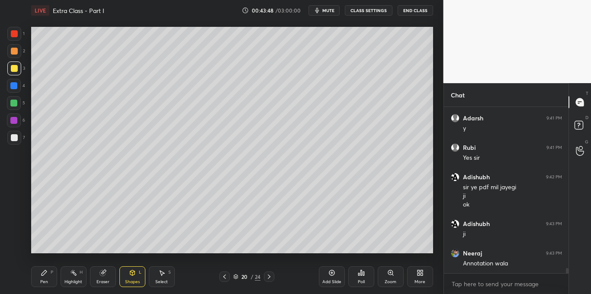
click at [41, 272] on icon at bounding box center [44, 272] width 7 height 7
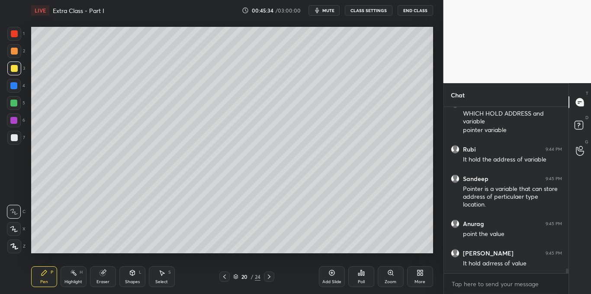
scroll to position [5487, 0]
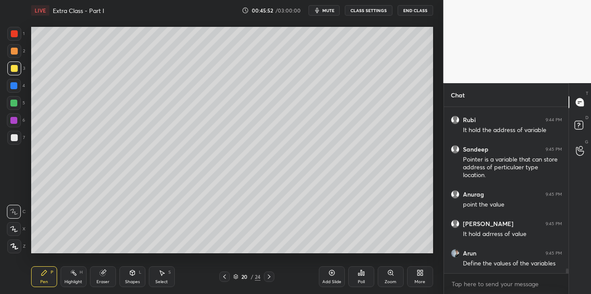
click at [15, 140] on div at bounding box center [14, 137] width 7 height 7
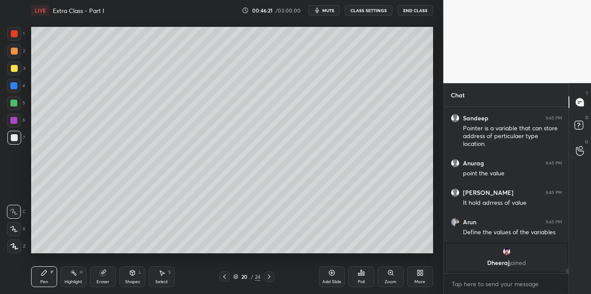
click at [13, 86] on div at bounding box center [13, 85] width 7 height 7
click at [15, 140] on div at bounding box center [14, 137] width 7 height 7
click at [327, 271] on div "Add Slide" at bounding box center [332, 276] width 26 height 21
click at [330, 272] on icon at bounding box center [331, 272] width 7 height 7
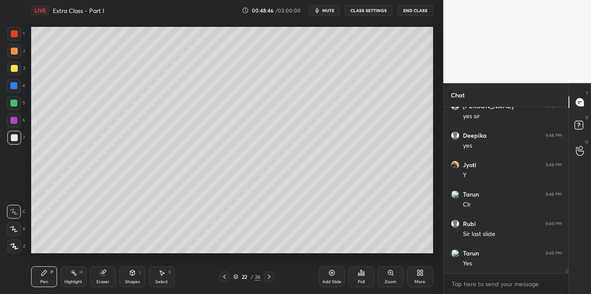
scroll to position [5548, 0]
click at [225, 269] on div "Pen P Highlight H Eraser Shapes L Select S 22 / 26 Add Slide Poll Zoom More" at bounding box center [232, 276] width 402 height 35
click at [223, 277] on icon at bounding box center [224, 276] width 7 height 7
click at [272, 278] on icon at bounding box center [268, 276] width 7 height 7
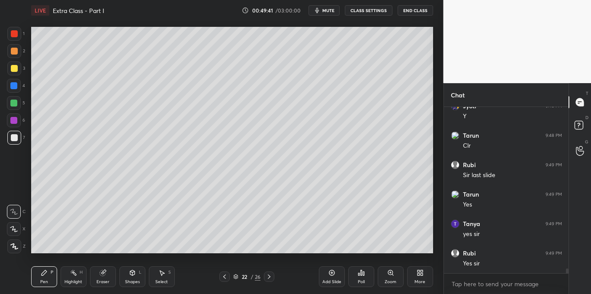
click at [330, 274] on icon at bounding box center [331, 272] width 7 height 7
click at [11, 64] on div at bounding box center [14, 68] width 14 height 14
click at [130, 276] on div "Shapes L" at bounding box center [132, 276] width 26 height 21
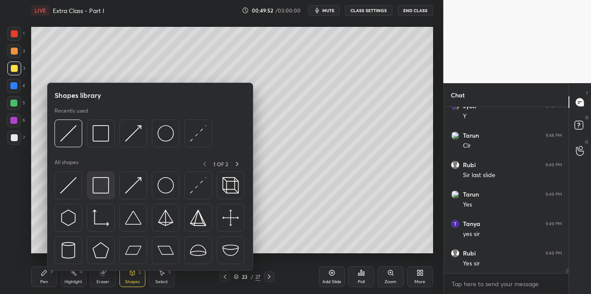
click at [101, 184] on img at bounding box center [101, 185] width 16 height 16
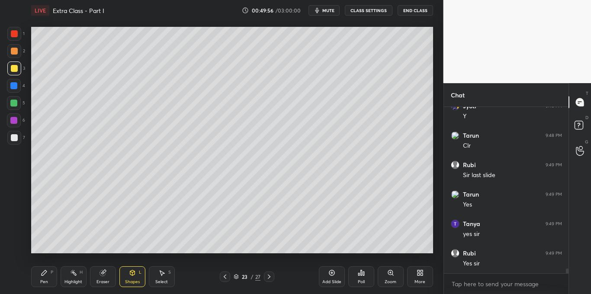
click at [130, 271] on icon at bounding box center [132, 272] width 5 height 5
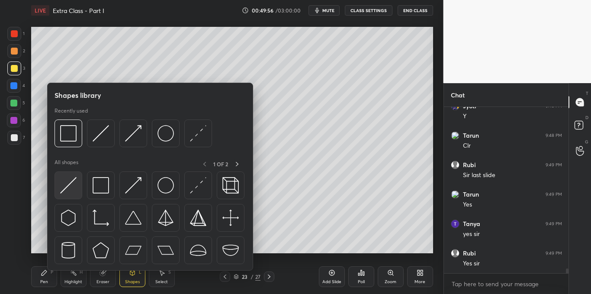
click at [66, 184] on img at bounding box center [68, 185] width 16 height 16
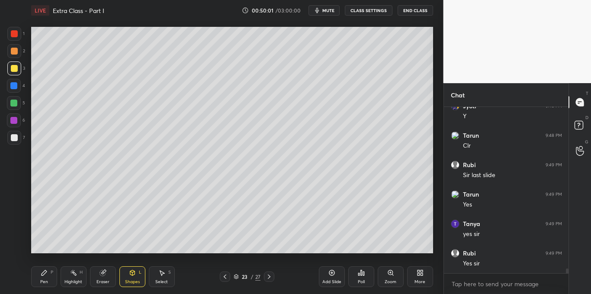
click at [42, 271] on icon at bounding box center [44, 272] width 7 height 7
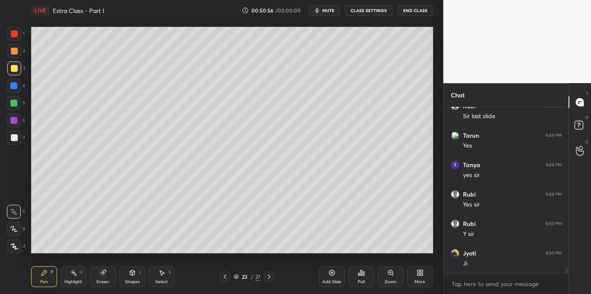
scroll to position [5666, 0]
click at [164, 277] on div "Select S" at bounding box center [162, 276] width 26 height 21
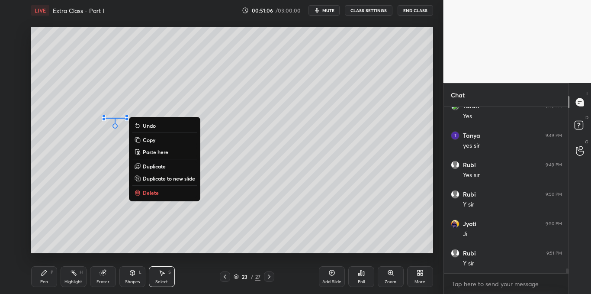
click at [144, 188] on button "Delete" at bounding box center [164, 192] width 64 height 10
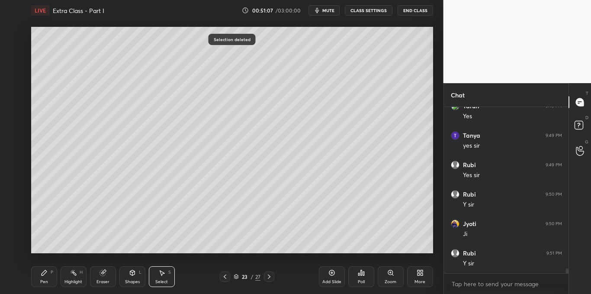
click at [47, 276] on div "Pen P" at bounding box center [44, 276] width 26 height 21
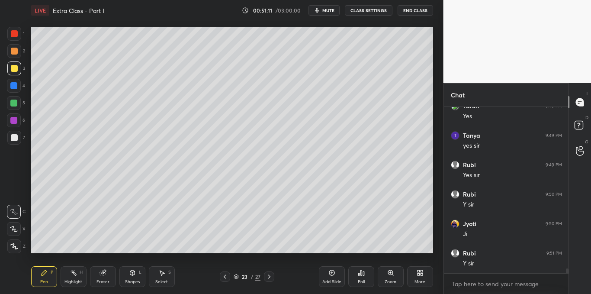
click at [14, 135] on div at bounding box center [14, 137] width 7 height 7
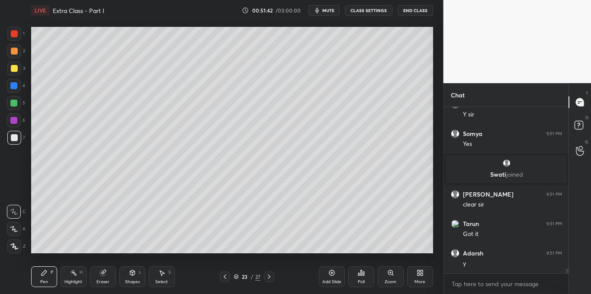
scroll to position [5693, 0]
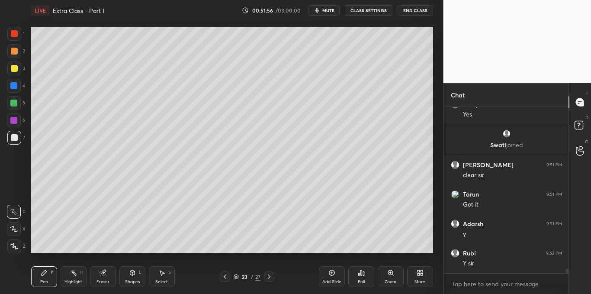
click at [159, 275] on icon at bounding box center [161, 272] width 7 height 7
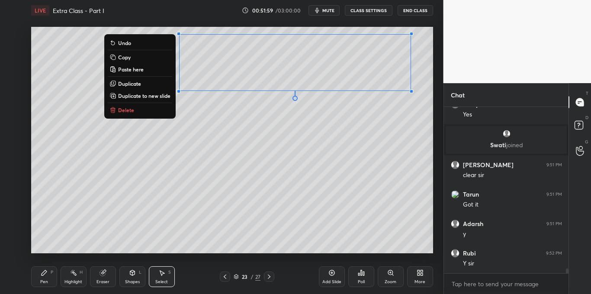
click at [137, 59] on button "Copy" at bounding box center [140, 57] width 64 height 10
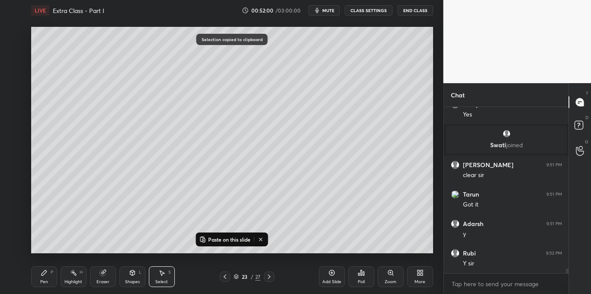
click at [326, 273] on div "Add Slide" at bounding box center [332, 276] width 26 height 21
click at [239, 238] on p "Paste on this slide" at bounding box center [229, 239] width 42 height 7
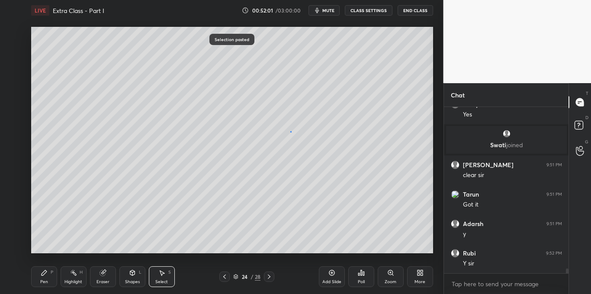
click at [289, 131] on div "0 ° Undo Copy Paste here Duplicate Duplicate to new slide Delete" at bounding box center [232, 140] width 402 height 226
click at [45, 265] on div "Pen P Highlight H Eraser Shapes L Select S 24 / 28 Add Slide Poll Zoom More" at bounding box center [232, 276] width 402 height 35
click at [44, 126] on div "0 ° Undo Copy Paste here Duplicate Duplicate to new slide Delete" at bounding box center [232, 140] width 402 height 226
click at [41, 271] on icon at bounding box center [44, 272] width 7 height 7
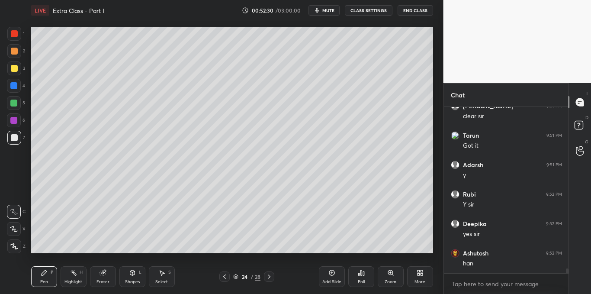
scroll to position [5782, 0]
click at [222, 273] on icon at bounding box center [224, 276] width 7 height 7
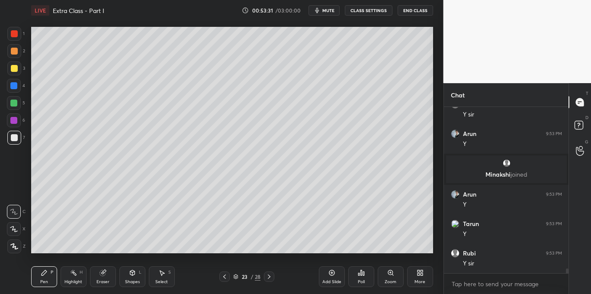
scroll to position [5910, 0]
click at [13, 71] on div at bounding box center [14, 68] width 7 height 7
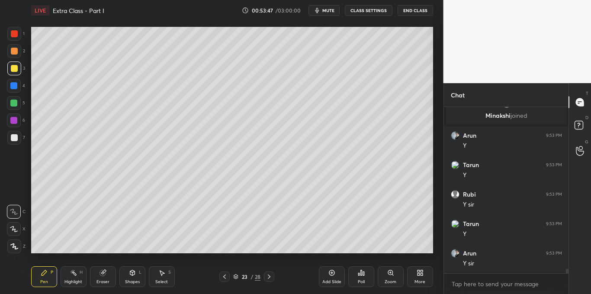
click at [14, 88] on div at bounding box center [13, 85] width 7 height 7
click at [13, 137] on div at bounding box center [14, 137] width 7 height 7
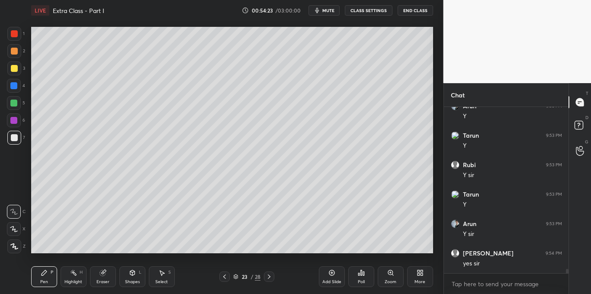
click at [273, 279] on div at bounding box center [269, 276] width 10 height 10
click at [225, 276] on icon at bounding box center [224, 276] width 7 height 7
click at [325, 273] on div "Add Slide" at bounding box center [332, 276] width 26 height 21
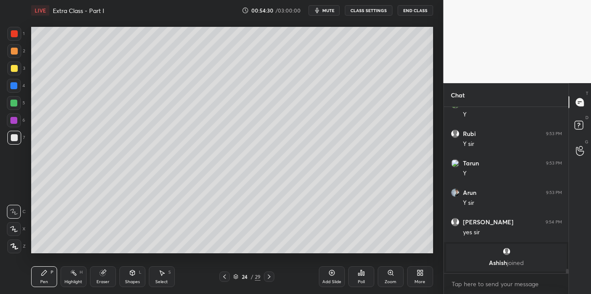
click at [13, 70] on div at bounding box center [14, 68] width 7 height 7
click at [13, 89] on div at bounding box center [14, 86] width 14 height 14
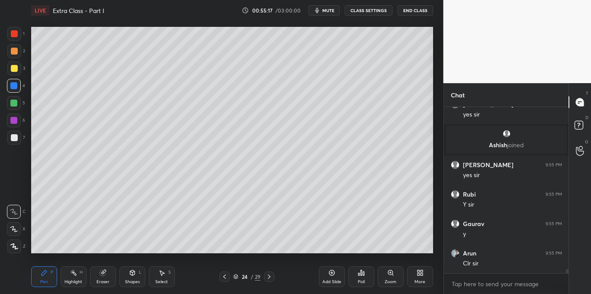
scroll to position [6082, 0]
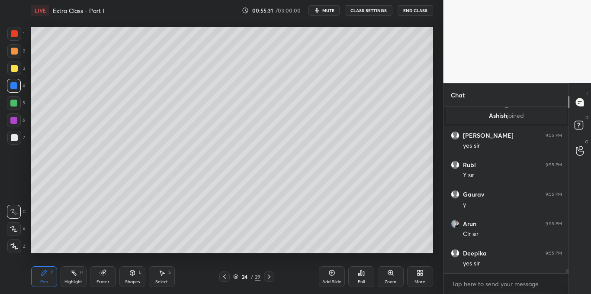
click at [330, 271] on icon at bounding box center [331, 272] width 7 height 7
click at [18, 73] on div at bounding box center [14, 68] width 14 height 14
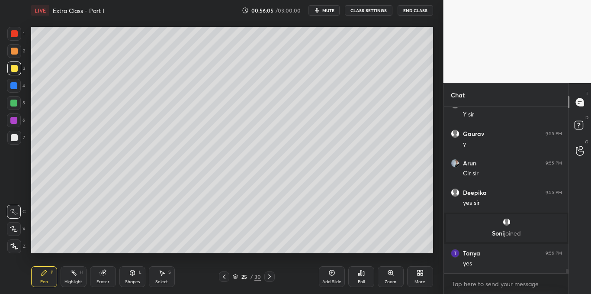
scroll to position [6126, 0]
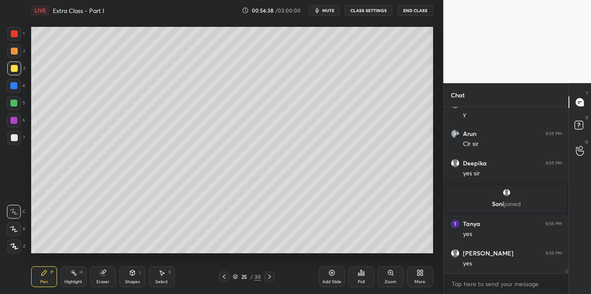
click at [16, 138] on div at bounding box center [14, 137] width 7 height 7
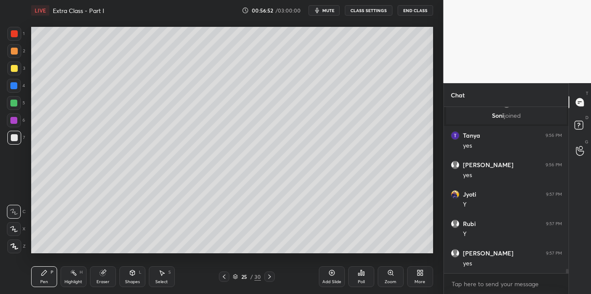
scroll to position [6243, 0]
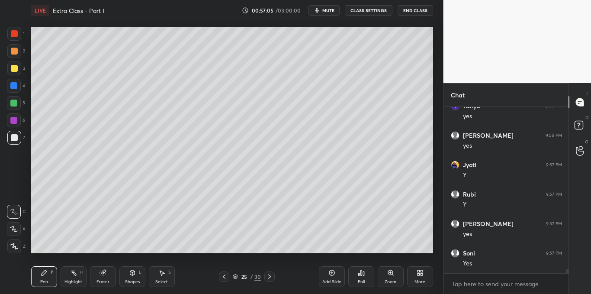
click at [13, 105] on div at bounding box center [13, 102] width 7 height 7
click at [327, 271] on div "Add Slide" at bounding box center [332, 276] width 26 height 21
click at [15, 71] on div at bounding box center [14, 68] width 7 height 7
click at [134, 274] on icon at bounding box center [132, 272] width 5 height 5
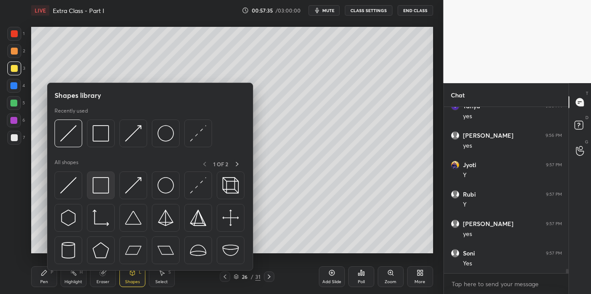
click at [105, 182] on img at bounding box center [101, 185] width 16 height 16
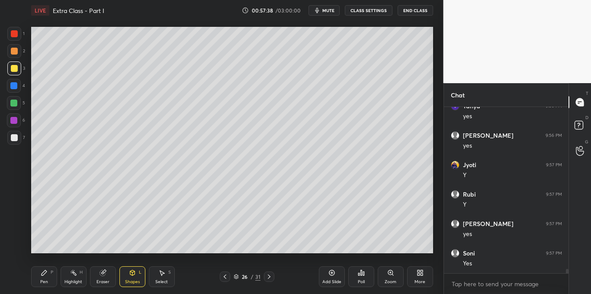
click at [44, 279] on div "Pen" at bounding box center [44, 281] width 8 height 4
click at [328, 271] on icon at bounding box center [331, 272] width 7 height 7
click at [127, 278] on div "Shapes L" at bounding box center [132, 276] width 26 height 21
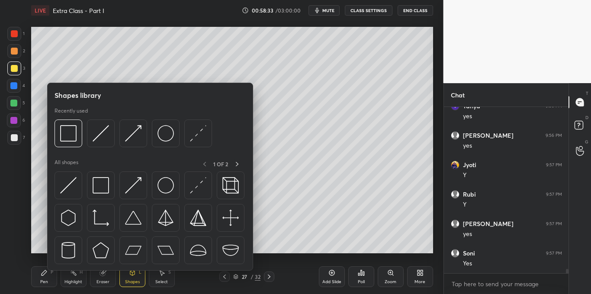
click at [99, 192] on img at bounding box center [101, 185] width 16 height 16
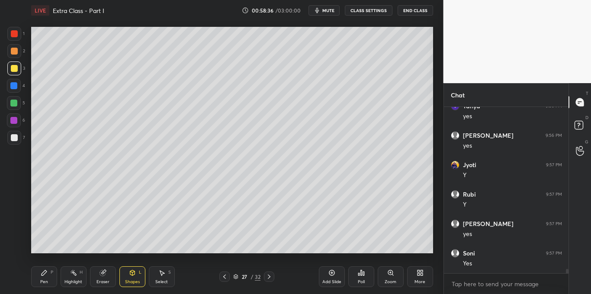
click at [43, 272] on icon at bounding box center [44, 272] width 5 height 5
click at [134, 273] on icon at bounding box center [132, 272] width 5 height 5
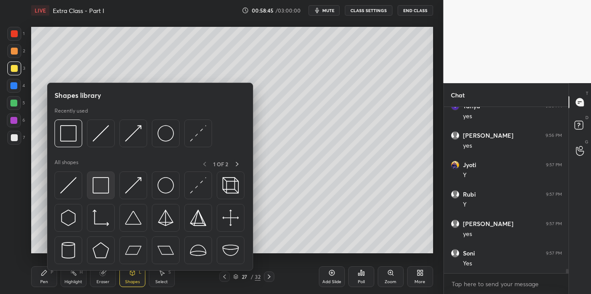
click at [104, 188] on img at bounding box center [101, 185] width 16 height 16
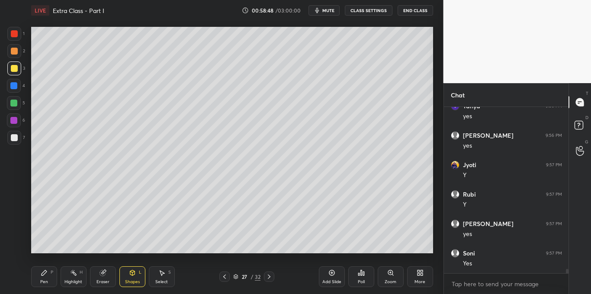
click at [40, 270] on div "Pen P" at bounding box center [44, 276] width 26 height 21
click at [13, 99] on div at bounding box center [14, 103] width 14 height 14
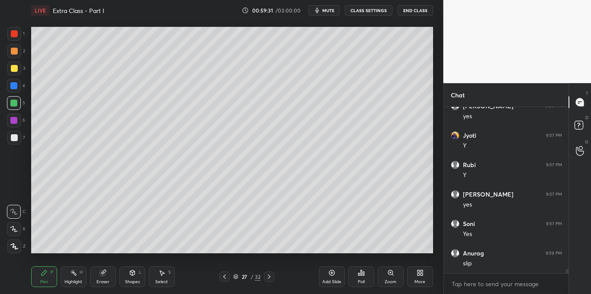
scroll to position [6304, 0]
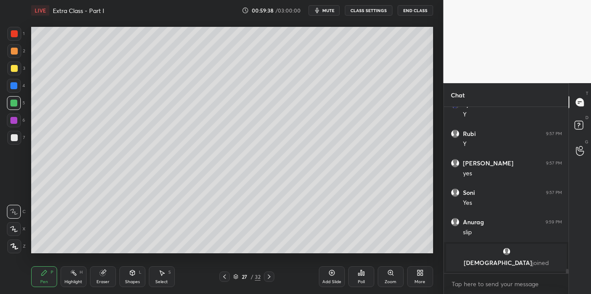
click at [15, 71] on div at bounding box center [14, 68] width 7 height 7
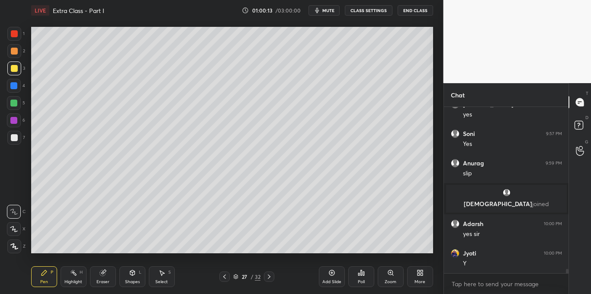
scroll to position [6336, 0]
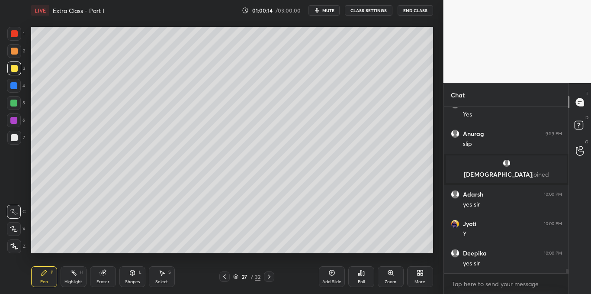
click at [326, 275] on div "Add Slide" at bounding box center [332, 276] width 26 height 21
click at [131, 270] on icon at bounding box center [132, 272] width 7 height 7
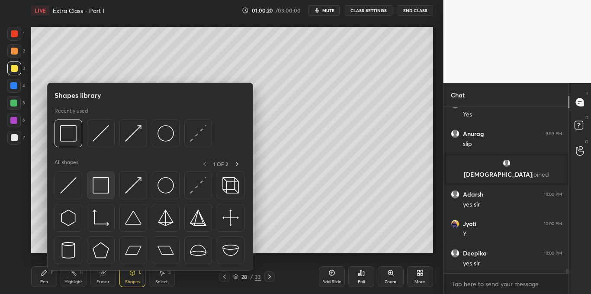
click at [107, 187] on img at bounding box center [101, 185] width 16 height 16
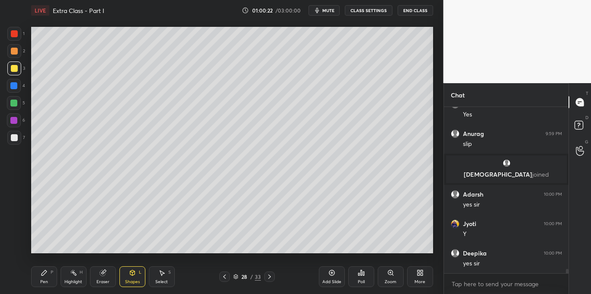
click at [42, 277] on div "Pen P" at bounding box center [44, 276] width 26 height 21
click at [134, 273] on icon at bounding box center [132, 272] width 5 height 5
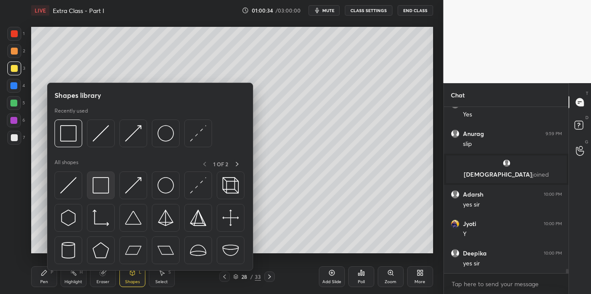
click at [102, 187] on img at bounding box center [101, 185] width 16 height 16
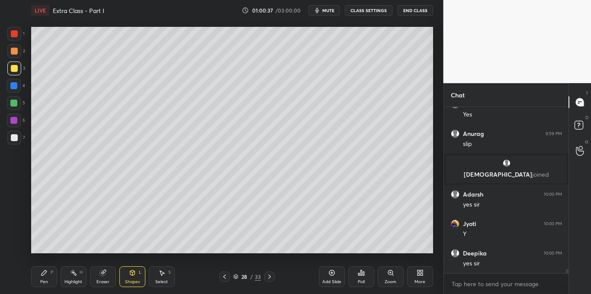
click at [46, 272] on icon at bounding box center [44, 272] width 5 height 5
click at [137, 269] on div "Shapes L" at bounding box center [132, 276] width 26 height 21
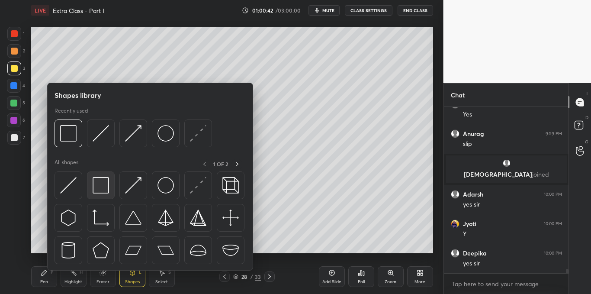
click at [102, 188] on img at bounding box center [101, 185] width 16 height 16
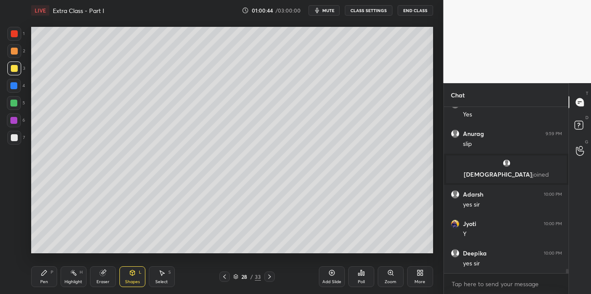
click at [43, 279] on div "Pen" at bounding box center [44, 281] width 8 height 4
click at [13, 102] on div at bounding box center [13, 102] width 7 height 7
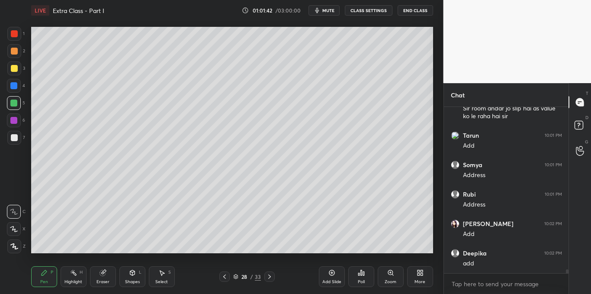
scroll to position [6549, 0]
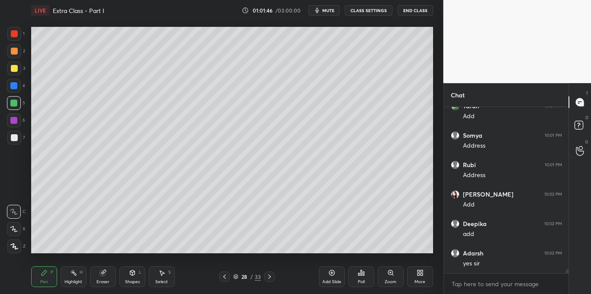
click at [14, 68] on div at bounding box center [14, 68] width 7 height 7
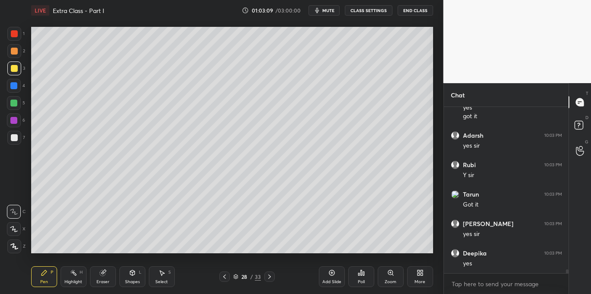
scroll to position [7028, 0]
click at [329, 276] on div "Add Slide" at bounding box center [332, 276] width 26 height 21
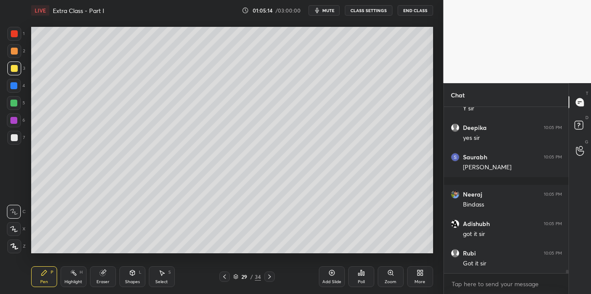
scroll to position [7742, 0]
click at [333, 277] on div "Add Slide" at bounding box center [332, 276] width 26 height 21
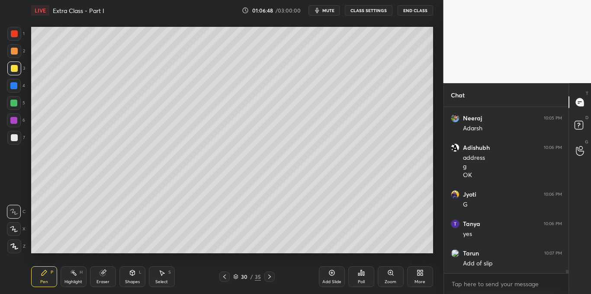
scroll to position [7906, 0]
click at [133, 273] on icon at bounding box center [132, 272] width 5 height 5
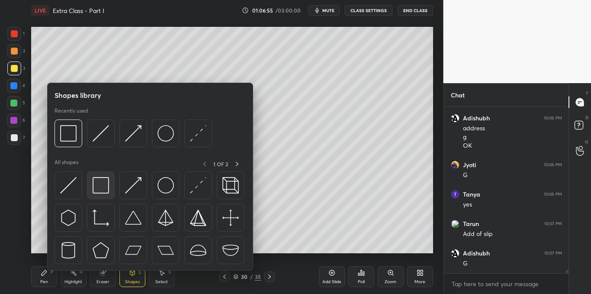
click at [100, 188] on img at bounding box center [101, 185] width 16 height 16
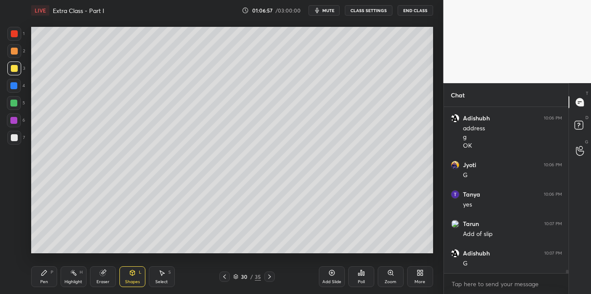
click at [130, 275] on icon at bounding box center [132, 272] width 7 height 7
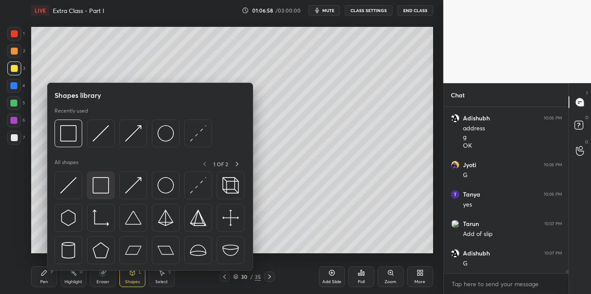
click at [103, 190] on img at bounding box center [101, 185] width 16 height 16
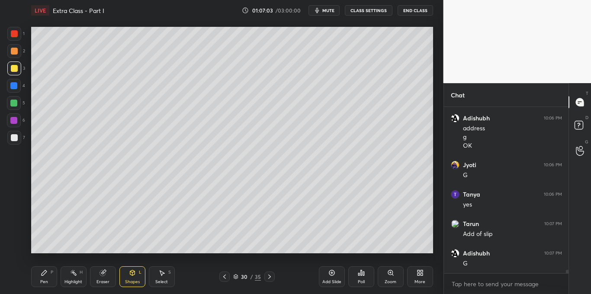
click at [36, 274] on div "Pen P" at bounding box center [44, 276] width 26 height 21
click at [13, 134] on div at bounding box center [14, 137] width 7 height 7
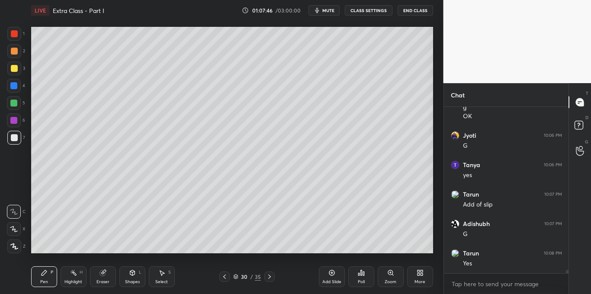
scroll to position [7965, 0]
click at [13, 73] on div at bounding box center [14, 68] width 14 height 14
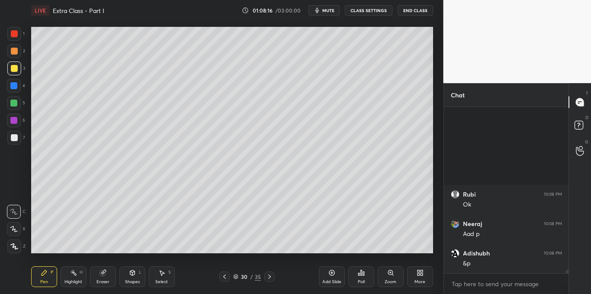
scroll to position [8141, 0]
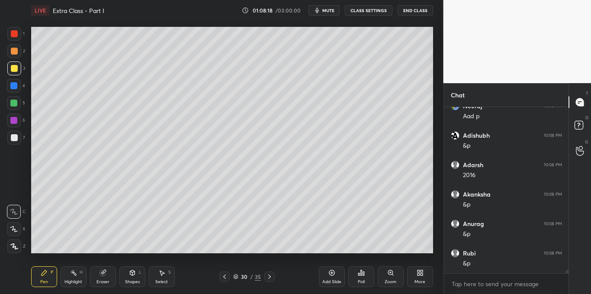
click at [160, 274] on icon at bounding box center [161, 272] width 7 height 7
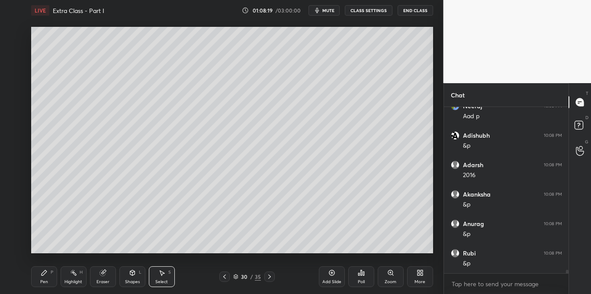
scroll to position [8170, 0]
click at [67, 141] on div "0 ° Undo Copy Paste here Duplicate Duplicate to new slide Delete" at bounding box center [232, 140] width 402 height 226
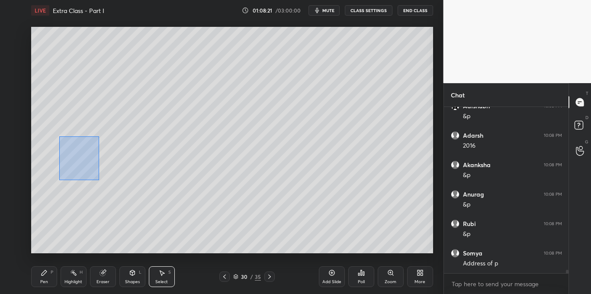
scroll to position [8200, 0]
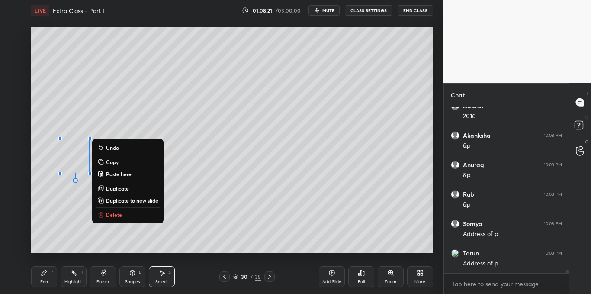
click at [117, 214] on p "Delete" at bounding box center [114, 214] width 16 height 7
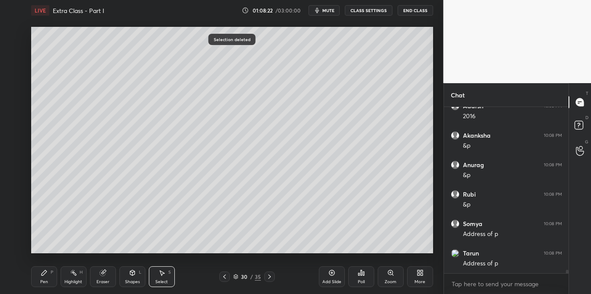
click at [49, 272] on div "Pen P" at bounding box center [44, 276] width 26 height 21
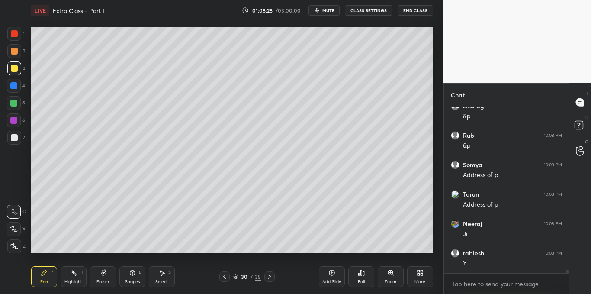
scroll to position [8288, 0]
click at [13, 135] on div at bounding box center [14, 137] width 7 height 7
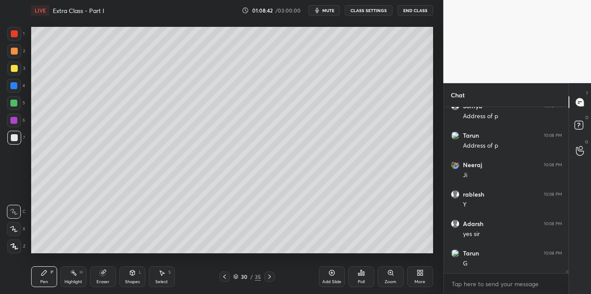
scroll to position [8347, 0]
click at [14, 92] on div at bounding box center [14, 86] width 14 height 14
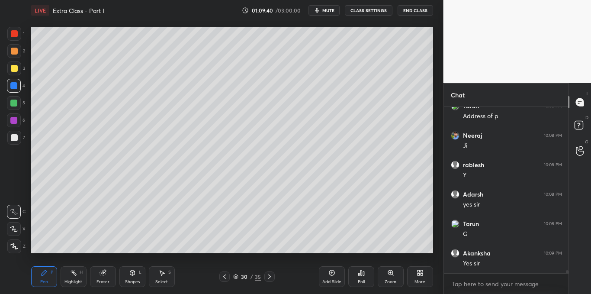
click at [14, 137] on div at bounding box center [14, 137] width 7 height 7
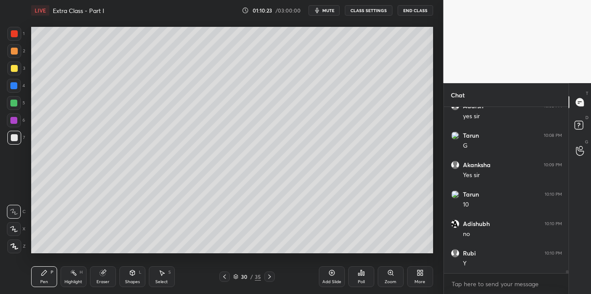
scroll to position [8464, 0]
click at [15, 69] on div at bounding box center [14, 68] width 7 height 7
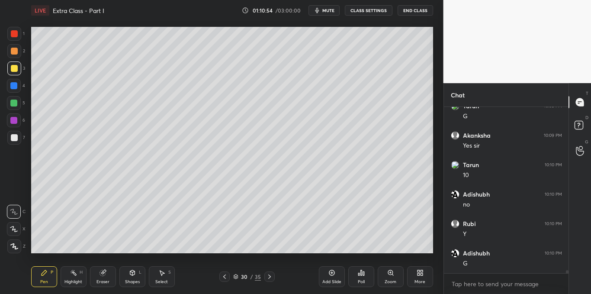
click at [16, 137] on div at bounding box center [14, 137] width 7 height 7
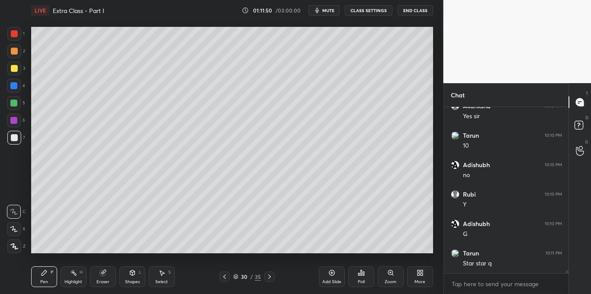
scroll to position [8523, 0]
click at [330, 266] on div "Add Slide" at bounding box center [332, 276] width 26 height 21
click at [12, 68] on div at bounding box center [14, 68] width 7 height 7
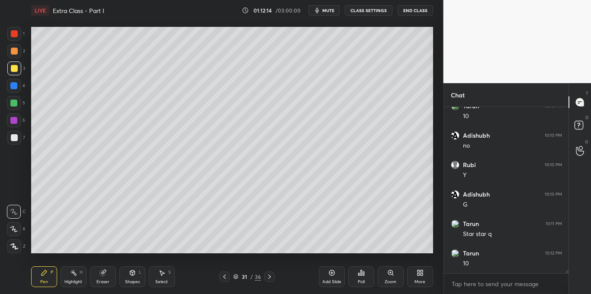
click at [226, 276] on icon at bounding box center [224, 276] width 7 height 7
click at [268, 275] on icon at bounding box center [269, 276] width 7 height 7
click at [11, 136] on div at bounding box center [14, 137] width 7 height 7
click at [13, 69] on div at bounding box center [14, 68] width 7 height 7
click at [17, 136] on div at bounding box center [14, 137] width 7 height 7
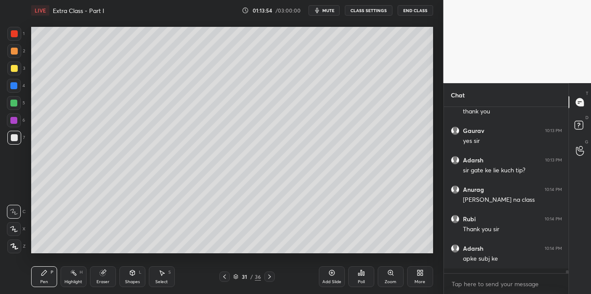
scroll to position [9090, 0]
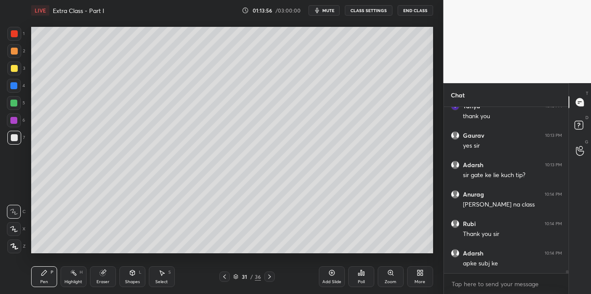
click at [166, 275] on div "Select S" at bounding box center [162, 276] width 26 height 21
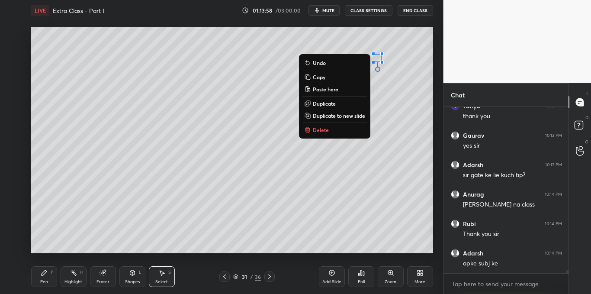
click at [342, 128] on button "Delete" at bounding box center [334, 130] width 64 height 10
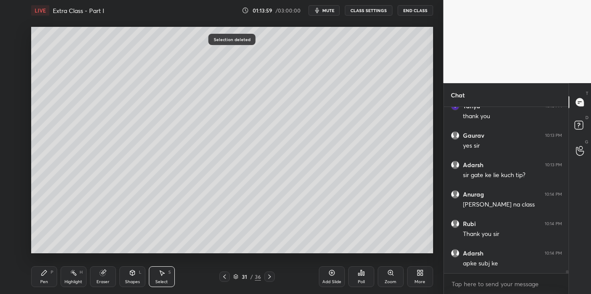
scroll to position [9120, 0]
click at [46, 274] on icon at bounding box center [44, 272] width 7 height 7
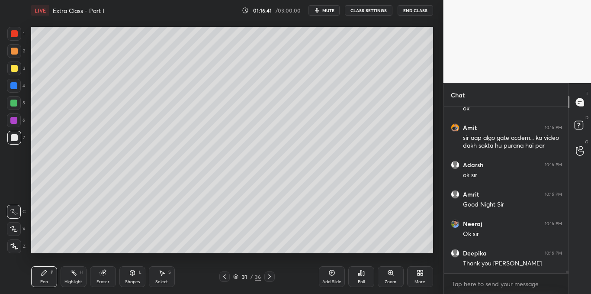
scroll to position [9889, 0]
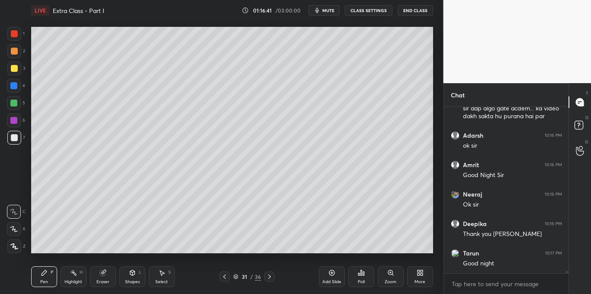
click at [415, 8] on button "End Class" at bounding box center [414, 10] width 35 height 10
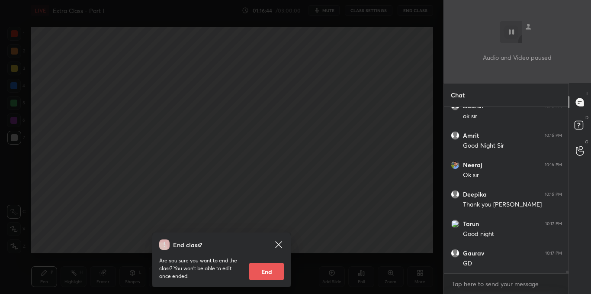
scroll to position [9948, 0]
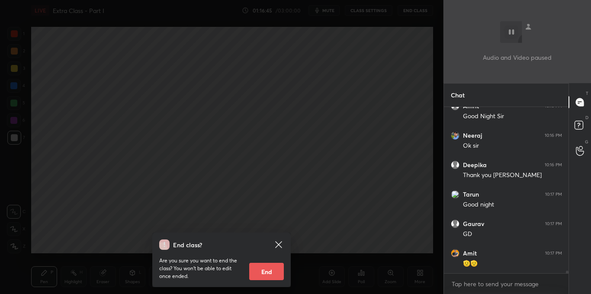
click at [268, 269] on button "End" at bounding box center [266, 270] width 35 height 17
type textarea "x"
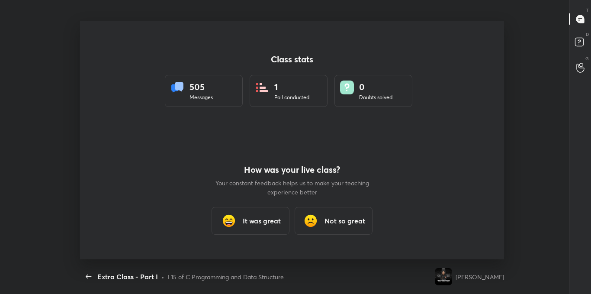
scroll to position [42992, 42646]
click at [262, 219] on h3 "It was great" at bounding box center [262, 220] width 38 height 10
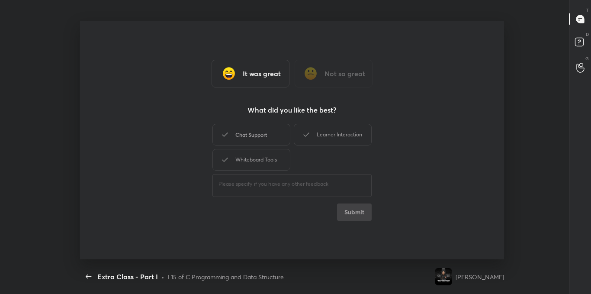
click at [254, 132] on div "Chat Support" at bounding box center [251, 135] width 78 height 22
click at [310, 134] on icon at bounding box center [306, 134] width 10 height 10
click at [266, 156] on div "Whiteboard Tools" at bounding box center [251, 160] width 78 height 22
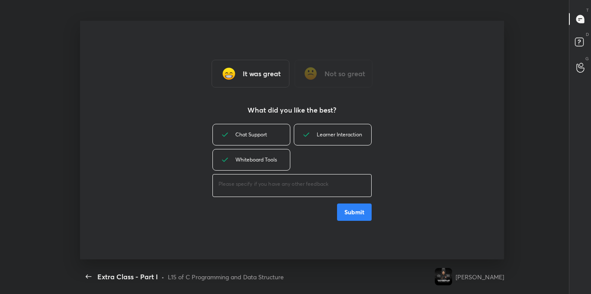
click at [253, 182] on textarea at bounding box center [291, 184] width 147 height 8
type textarea "g"
type textarea "x"
type textarea "great"
click at [359, 216] on button "Submit" at bounding box center [354, 211] width 35 height 17
